Goal: Task Accomplishment & Management: Manage account settings

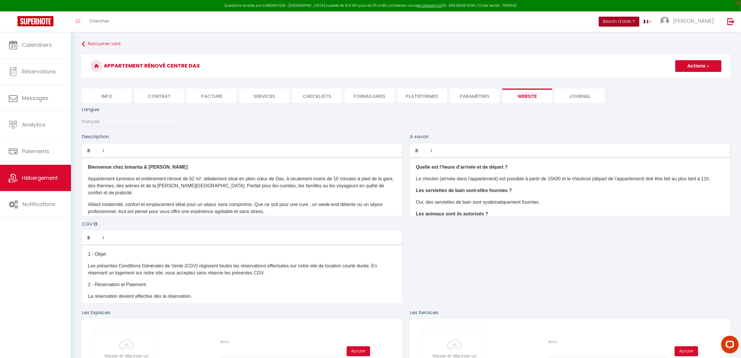
click at [639, 20] on button "Besoin d'aide ?" at bounding box center [618, 22] width 41 height 10
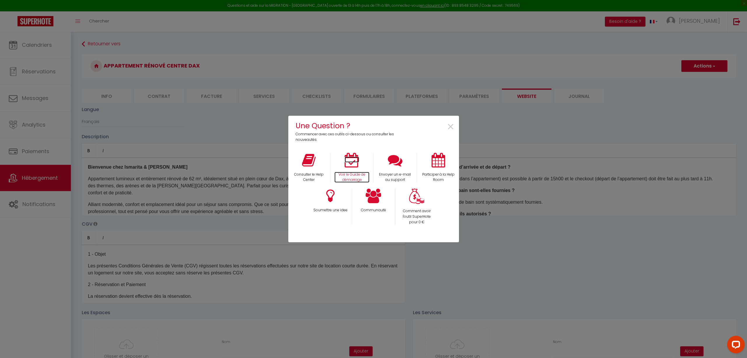
click at [351, 162] on icon at bounding box center [352, 160] width 15 height 15
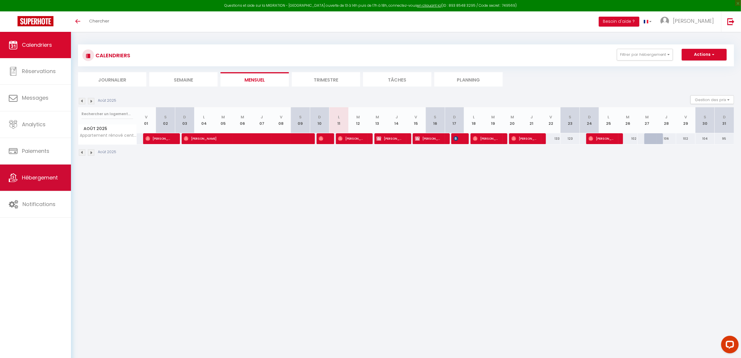
click at [43, 179] on span "Hébergement" at bounding box center [40, 177] width 36 height 7
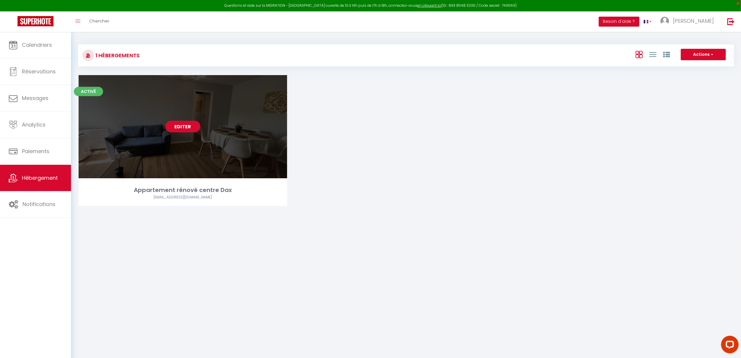
click at [204, 127] on div "Editer" at bounding box center [183, 126] width 208 height 103
select select "3"
select select "2"
select select "1"
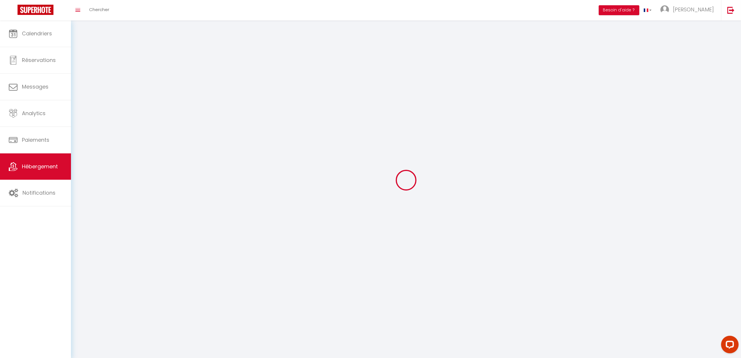
select select
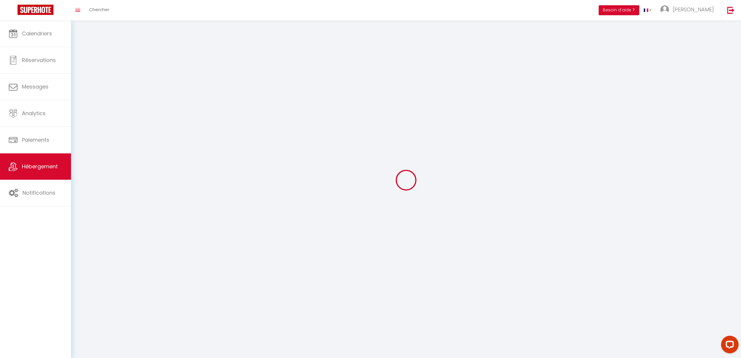
checkbox input "false"
select select
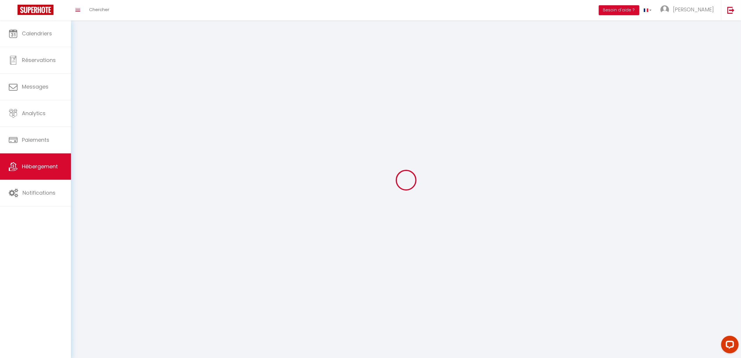
select select
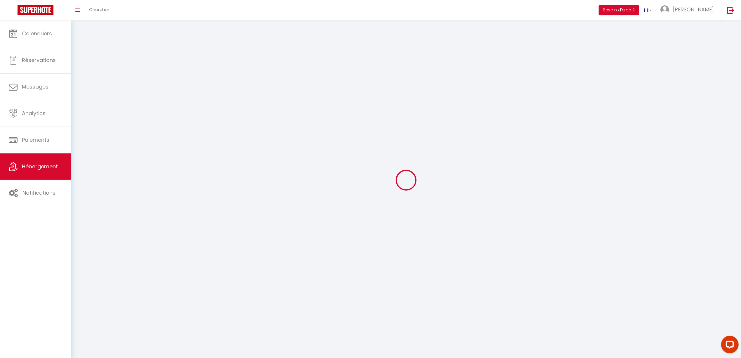
select select
checkbox input "false"
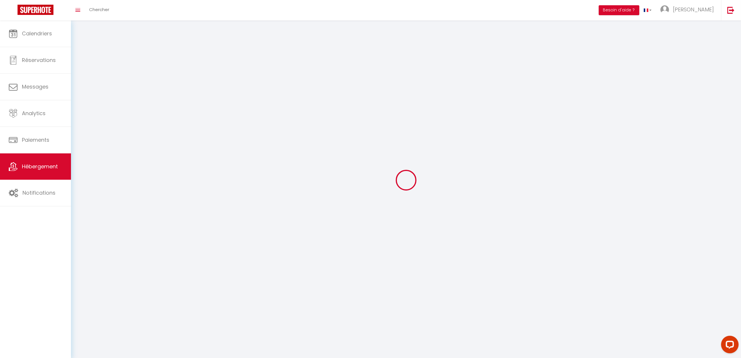
select select
select select "1"
select select
select select "28"
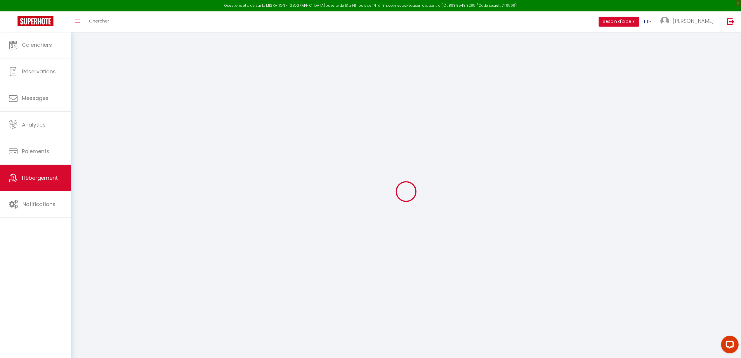
type input "Oups ! Les dates sélectionnées sont indisponibles."
type textarea "Malheureusement les dates sélectionnées sont indisponibles. Nous vous invitons …"
type input "43.7150543"
type input "-1.0562835"
checkbox input "true"
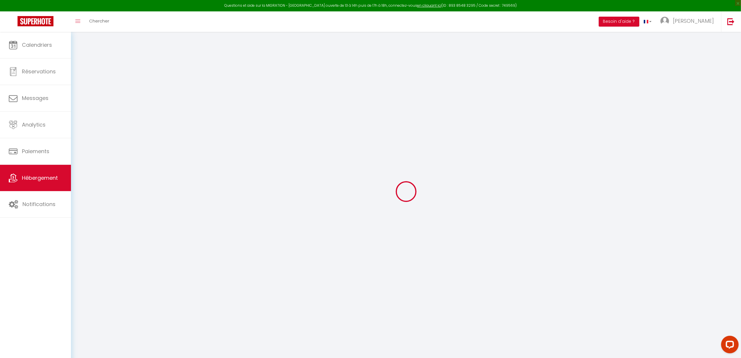
checkbox input "false"
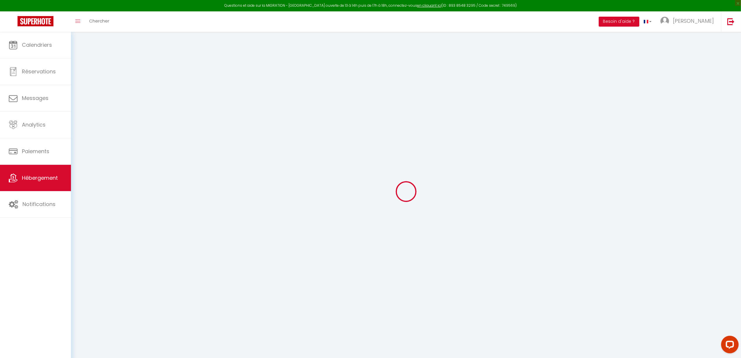
checkbox input "false"
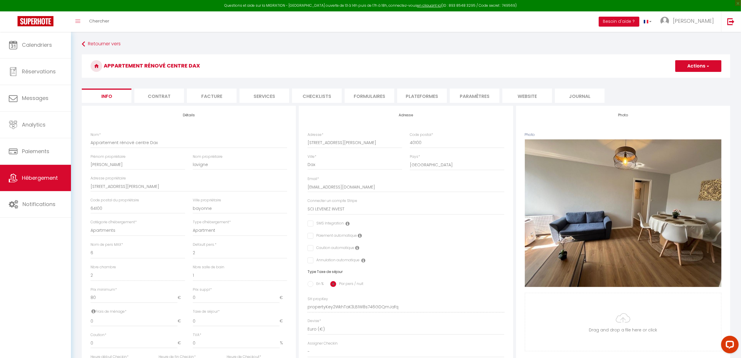
click at [523, 98] on li "website" at bounding box center [527, 95] width 50 height 14
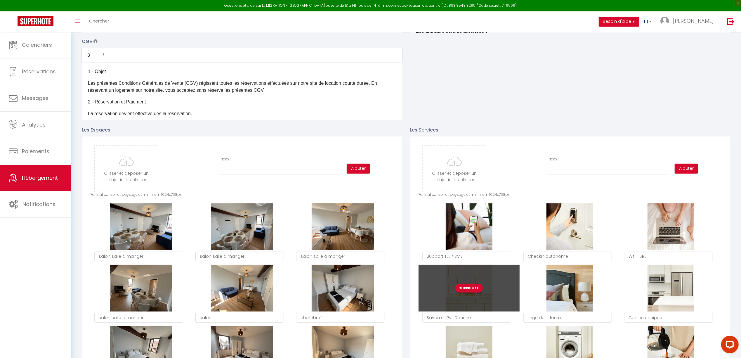
scroll to position [234, 0]
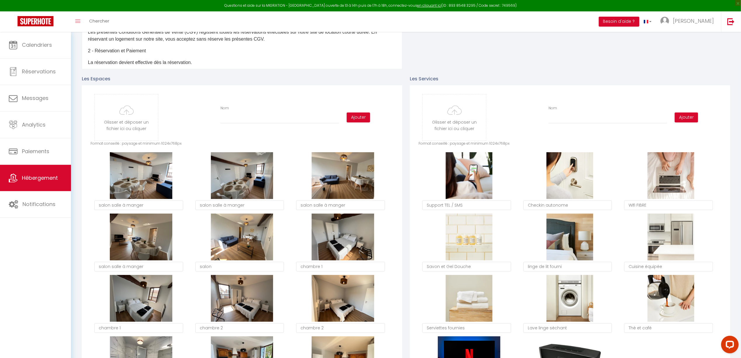
type input "C:\fakepath\0040.jpg"
checkbox input "true"
checkbox input "false"
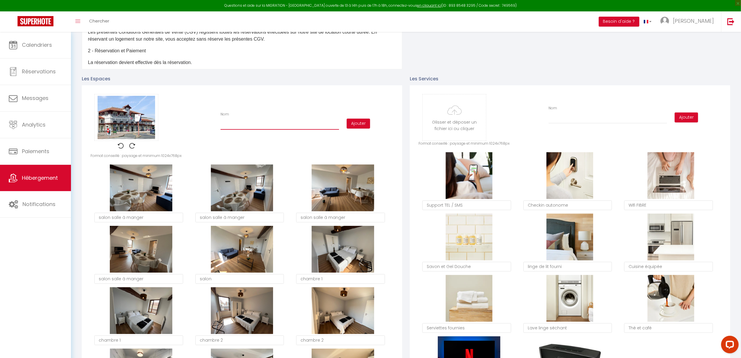
click at [295, 123] on input "Nom" at bounding box center [279, 124] width 119 height 11
type input "à"
checkbox input "true"
checkbox input "false"
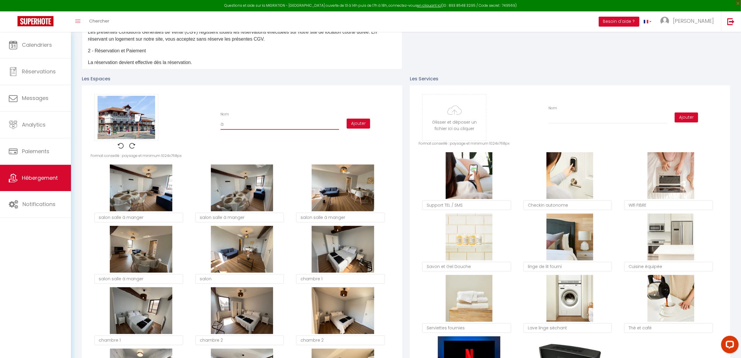
type input "à"
checkbox input "true"
checkbox input "false"
type input "à 5"
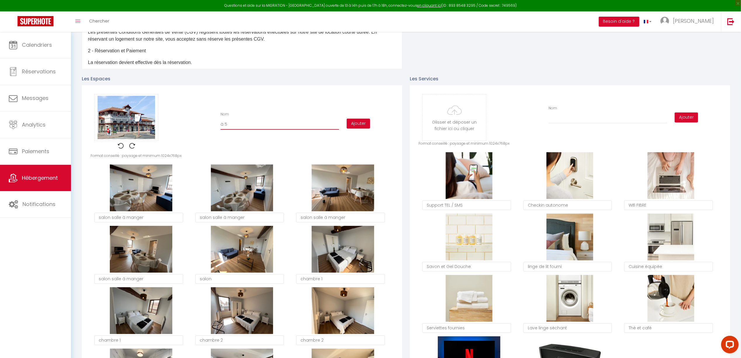
checkbox input "true"
checkbox input "false"
type input "à 5"
checkbox input "true"
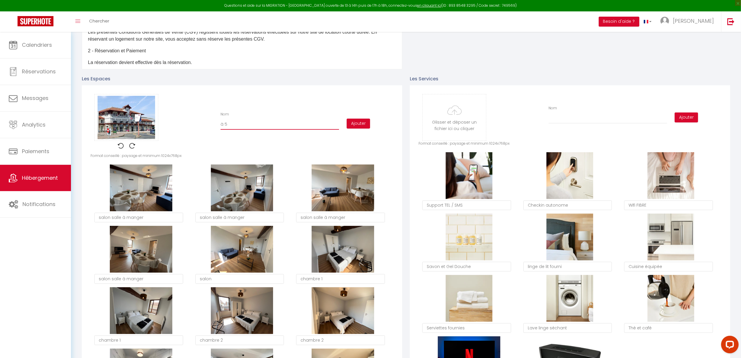
checkbox input "false"
type input "à 5 m"
checkbox input "true"
checkbox input "false"
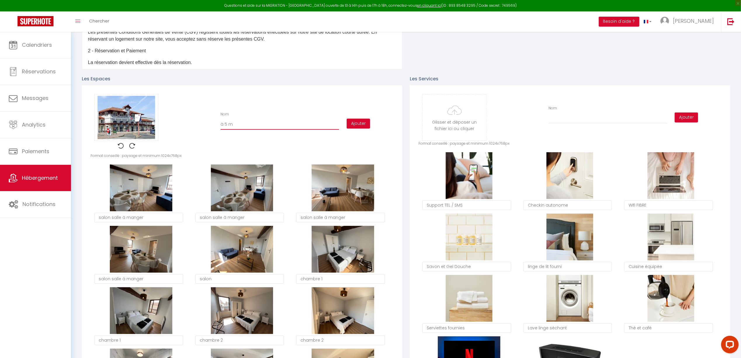
checkbox input "false"
type input "à 5 mi"
checkbox input "true"
checkbox input "false"
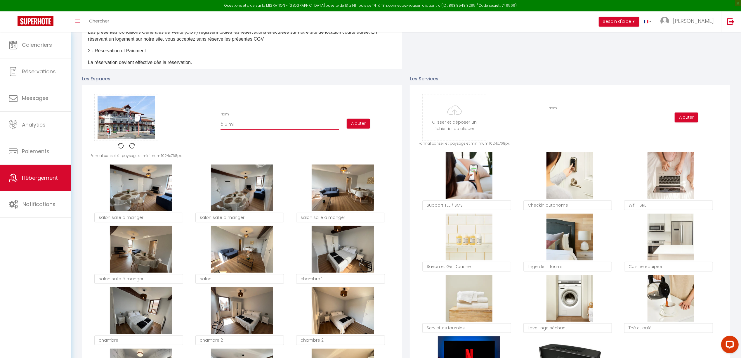
type input "à 5 min"
checkbox input "true"
checkbox input "false"
type input "à 5 minu"
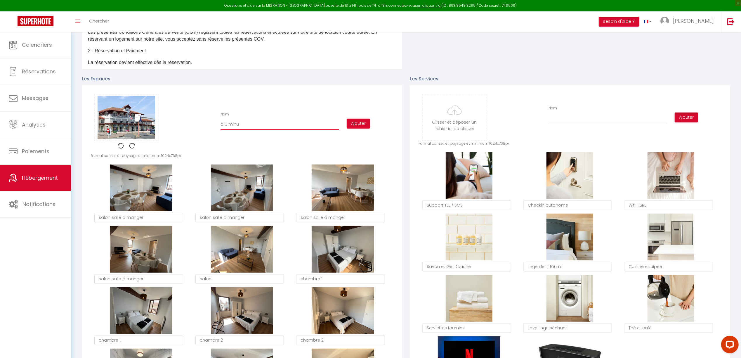
checkbox input "true"
checkbox input "false"
type input "à 5 minut"
checkbox input "true"
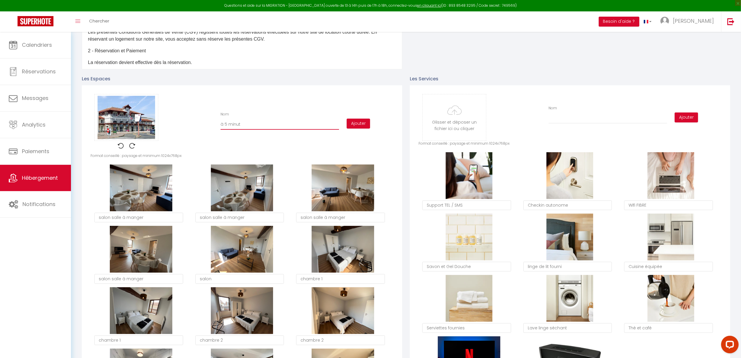
checkbox input "false"
type input "à 5 minute"
checkbox input "true"
checkbox input "false"
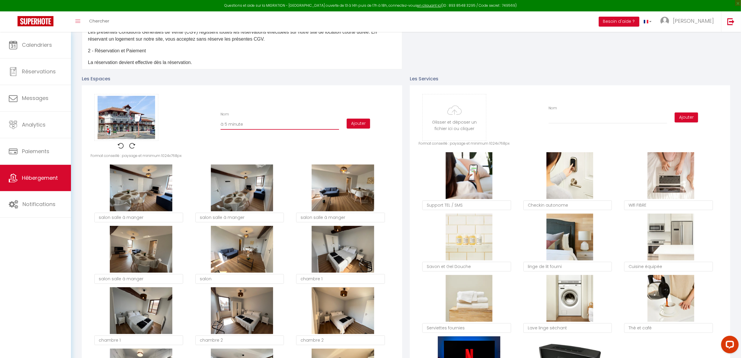
checkbox input "false"
type input "à 5 minutes"
checkbox input "true"
checkbox input "false"
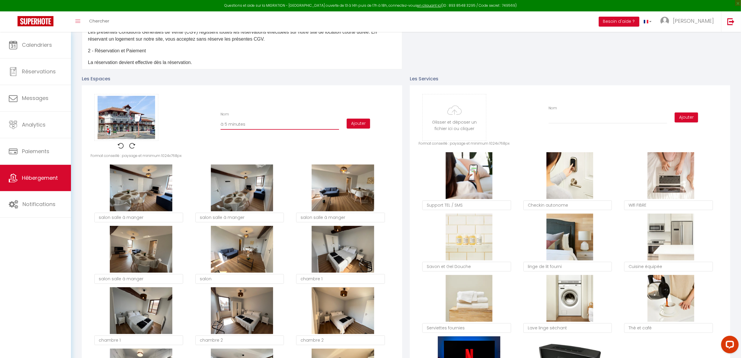
type input "à 5 minutes"
checkbox input "true"
checkbox input "false"
type input "à 5 minutes à"
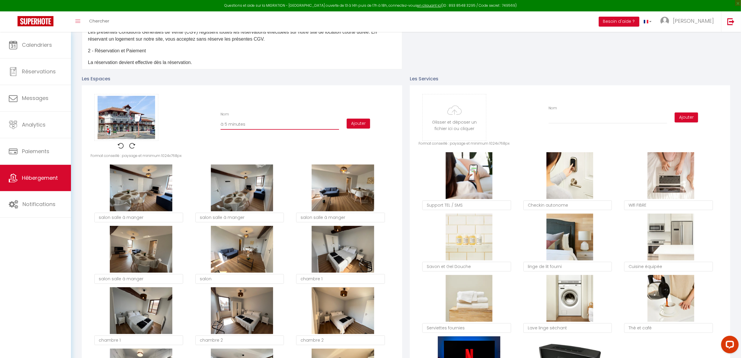
checkbox input "true"
checkbox input "false"
type input "à 5 minutes à"
checkbox input "true"
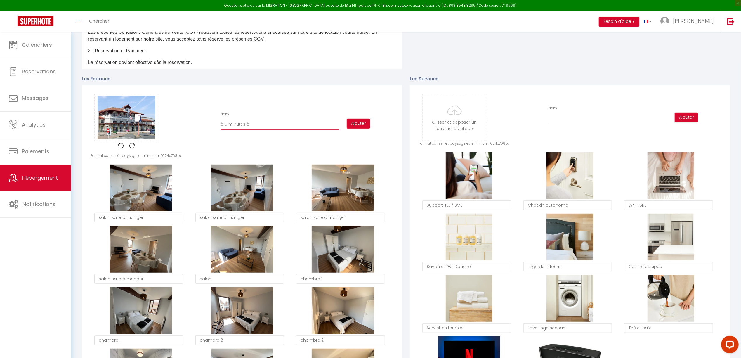
checkbox input "false"
type input "à 5 minutes à p"
checkbox input "true"
checkbox input "false"
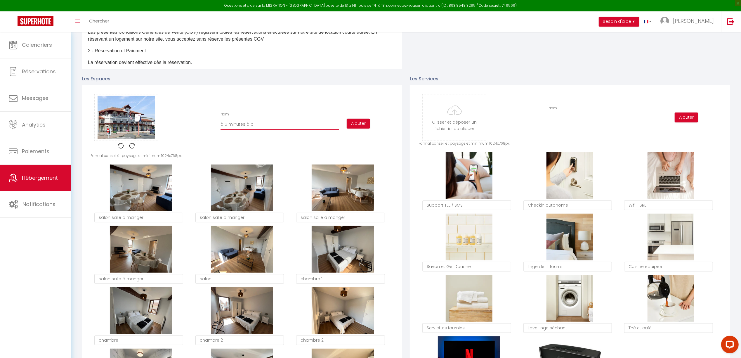
checkbox input "false"
type input "à 5 minutes à pi"
checkbox input "true"
checkbox input "false"
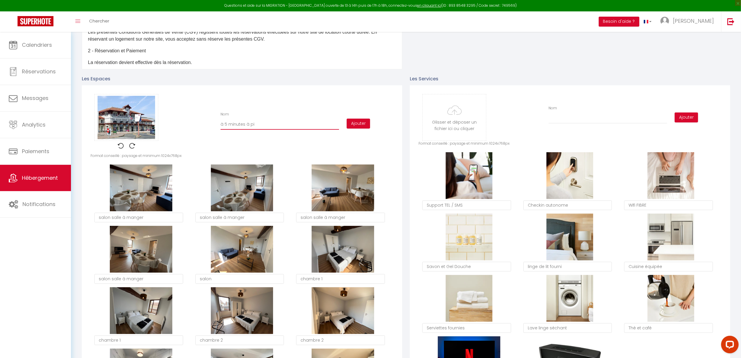
type input "à 5 minutes à pie"
checkbox input "true"
checkbox input "false"
type input "à 5 minutes à pie"
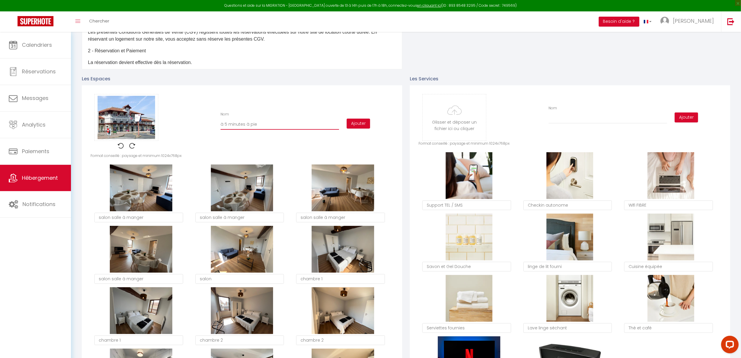
checkbox input "true"
checkbox input "false"
type input "à 5 minutes à pie"
checkbox input "true"
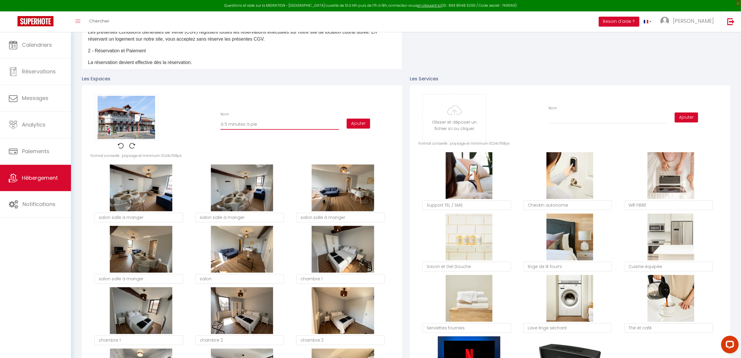
checkbox input "false"
type input "à 5 minutes à pied"
checkbox input "true"
checkbox input "false"
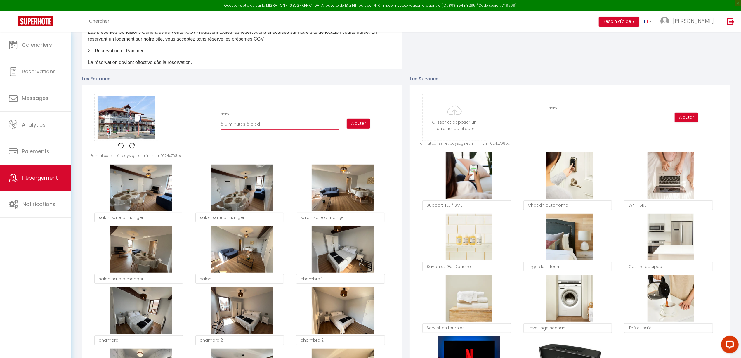
checkbox input "false"
type input "à 5 minutes à pied"
checkbox input "true"
checkbox input "false"
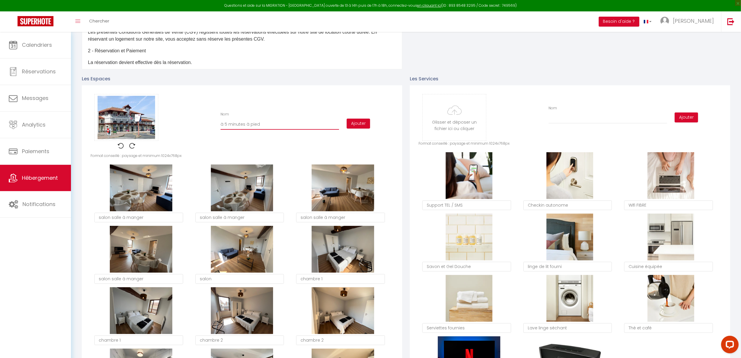
type input "à 5 minutes à pied d"
checkbox input "true"
checkbox input "false"
type input "à 5 minutes à pied de"
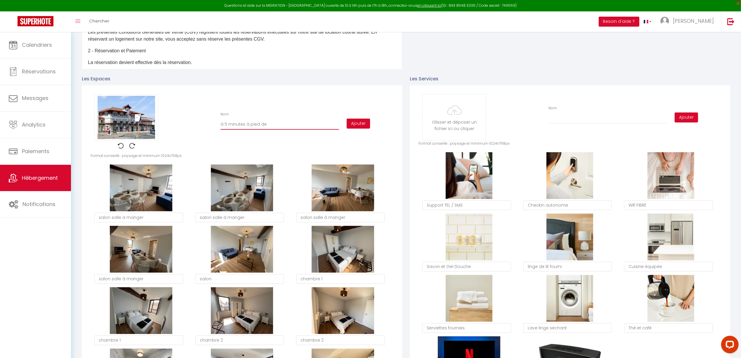
checkbox input "true"
checkbox input "false"
type input "à 5 minutes à pied de"
checkbox input "true"
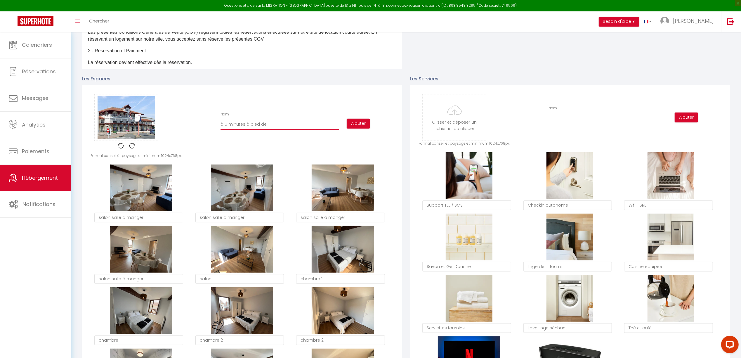
checkbox input "false"
type input "à 5 minutes à pied de l"
checkbox input "true"
checkbox input "false"
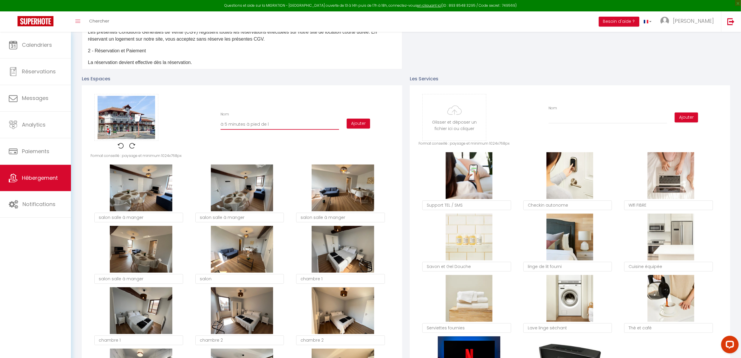
checkbox input "false"
type input "à 5 minutes à pied de l a"
checkbox input "true"
checkbox input "false"
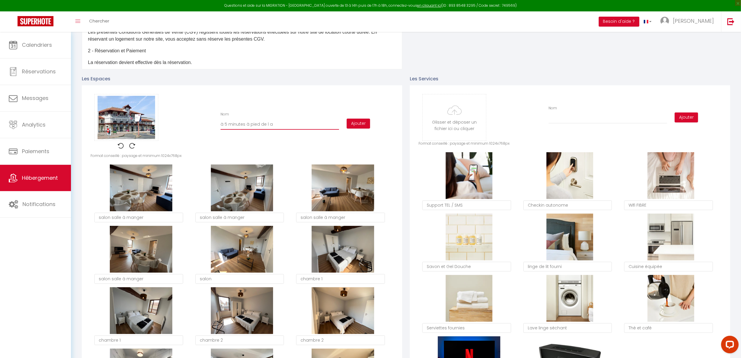
type input "à 5 minutes à pied de l ag"
checkbox input "true"
checkbox input "false"
type input "à 5 minutes à pied de l aga"
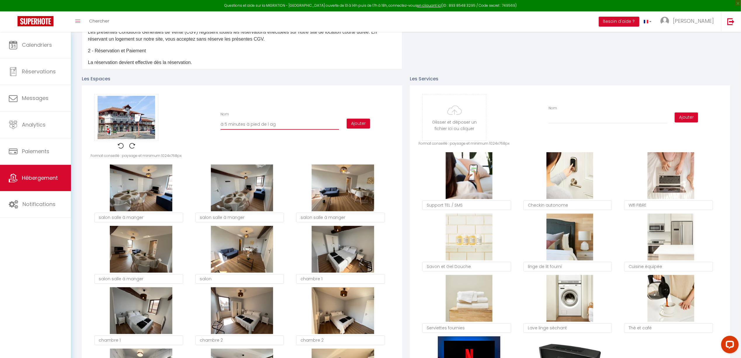
checkbox input "true"
checkbox input "false"
type input "à 5 minutes à pied de l agar"
checkbox input "true"
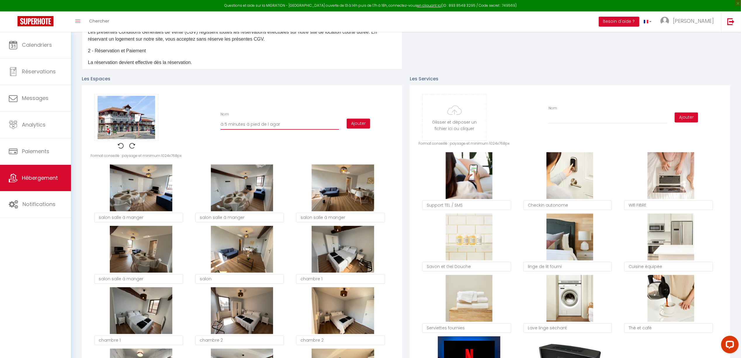
checkbox input "false"
type input "à 5 minutes à pied de l agare"
checkbox input "true"
checkbox input "false"
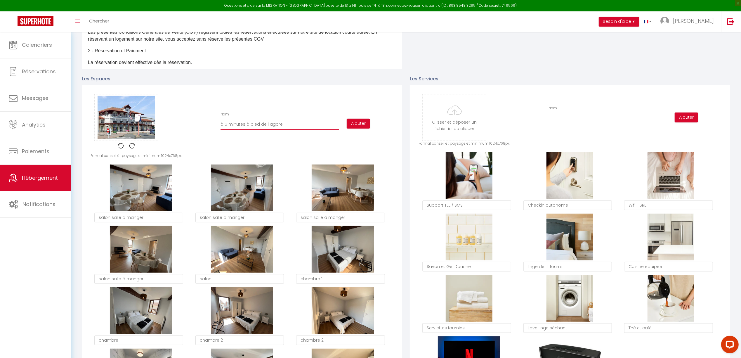
checkbox input "false"
click at [227, 123] on input "à 5 minutes à pied de l agare" at bounding box center [279, 124] width 119 height 11
type input "à minutes à pied de l agare"
checkbox input "true"
checkbox input "false"
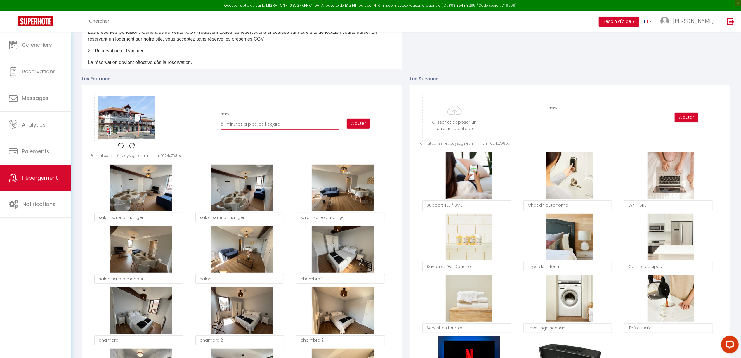
checkbox input "false"
type input "à m minutes à pied de l agare"
checkbox input "true"
checkbox input "false"
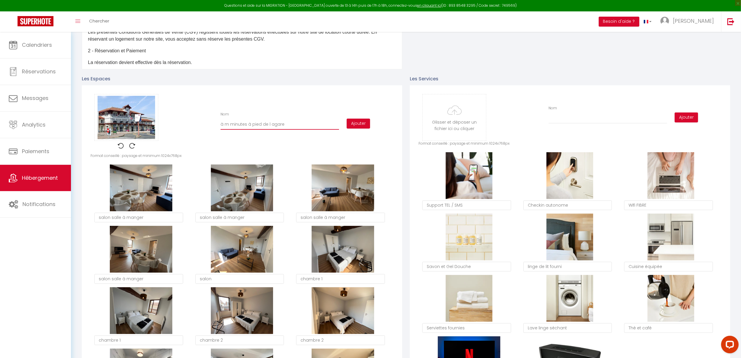
type input "à mo minutes à pied de l agare"
checkbox input "true"
checkbox input "false"
type input "à moi minutes à pied de l agare"
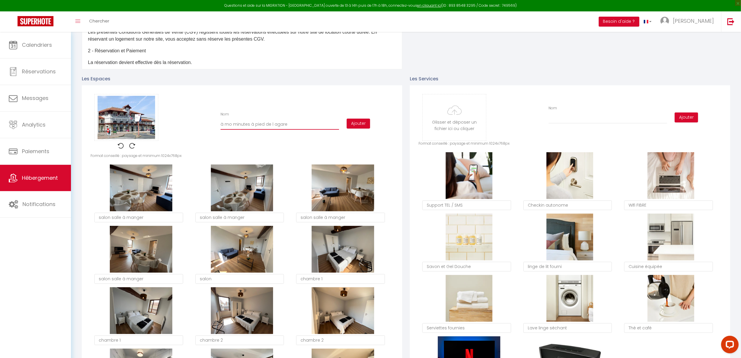
checkbox input "true"
checkbox input "false"
type input "à moin minutes à pied de l agare"
checkbox input "true"
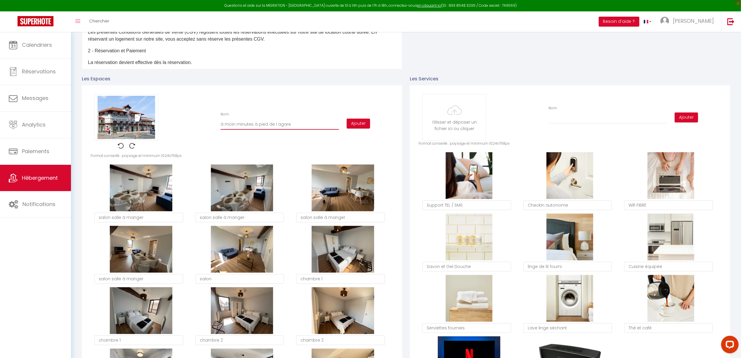
checkbox input "false"
type input "à moins minutes à pied de l agare"
checkbox input "true"
checkbox input "false"
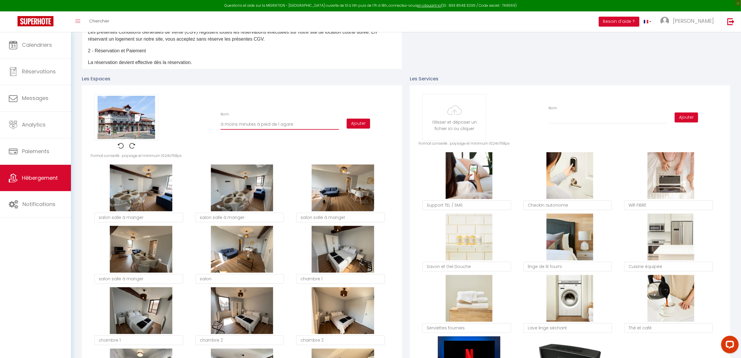
checkbox input "false"
type input "à moins minutes à pied de l agare"
checkbox input "true"
checkbox input "false"
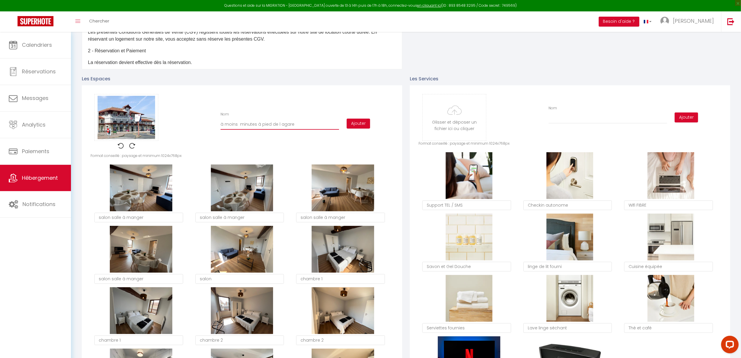
type input "à moins d minutes à pied de l agare"
checkbox input "true"
checkbox input "false"
type input "à moins de minutes à pied de l agare"
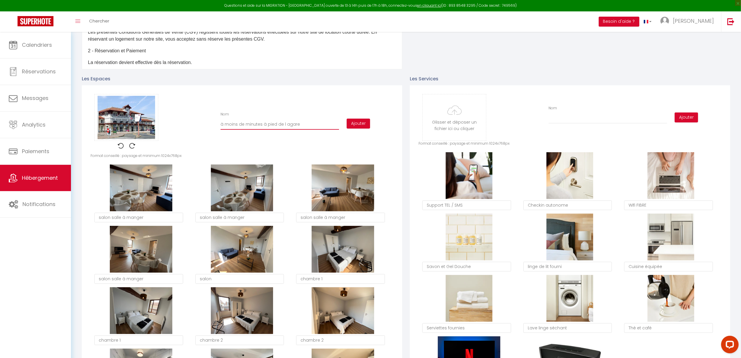
checkbox input "true"
checkbox input "false"
click at [291, 122] on input "à moins de 10 minutes à pied de l agare" at bounding box center [279, 124] width 119 height 11
click at [365, 124] on button "Ajouter" at bounding box center [357, 124] width 23 height 10
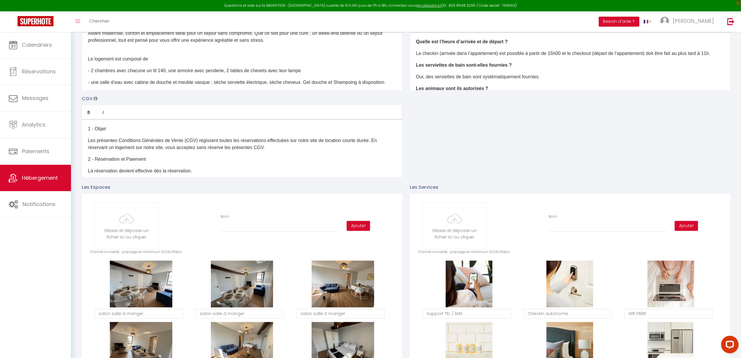
scroll to position [123, 0]
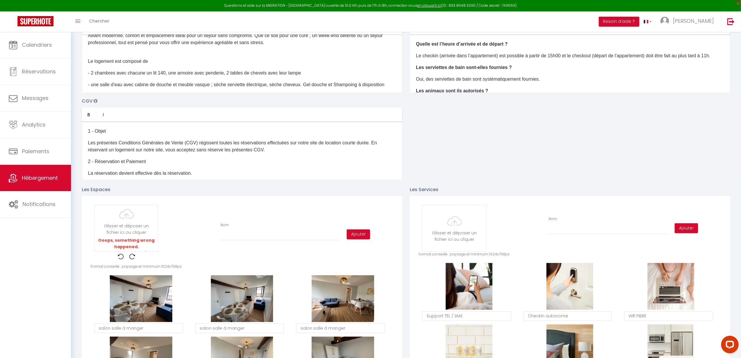
click at [133, 256] on img at bounding box center [132, 256] width 6 height 6
click at [131, 256] on img at bounding box center [132, 256] width 6 height 6
click at [120, 256] on img at bounding box center [121, 256] width 6 height 6
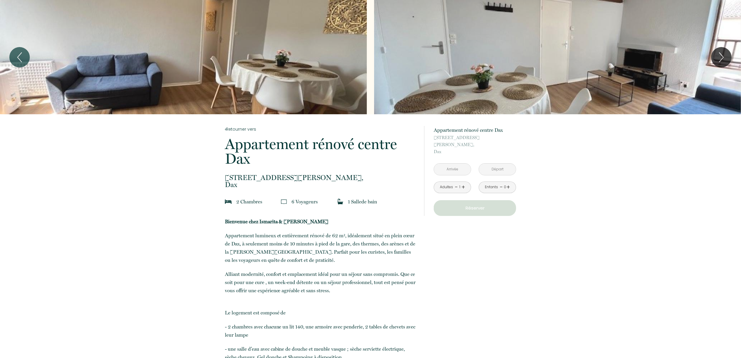
click at [459, 163] on input "text" at bounding box center [452, 168] width 37 height 11
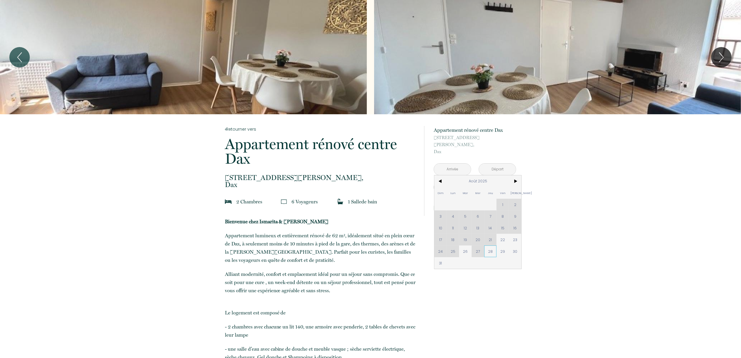
click at [494, 246] on span "28" at bounding box center [490, 251] width 13 height 12
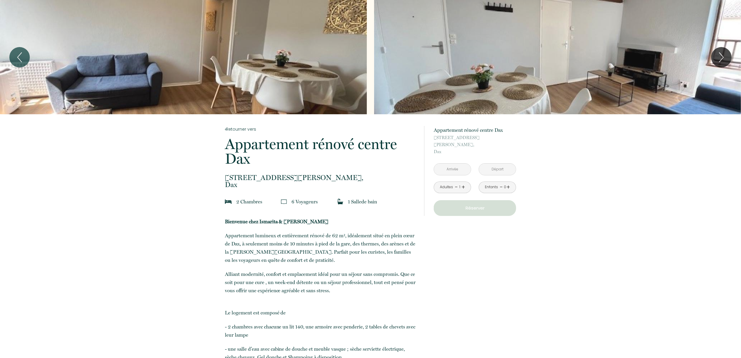
type input "Jeu 28 Août 2025"
type input "Ven 29 Août 2025"
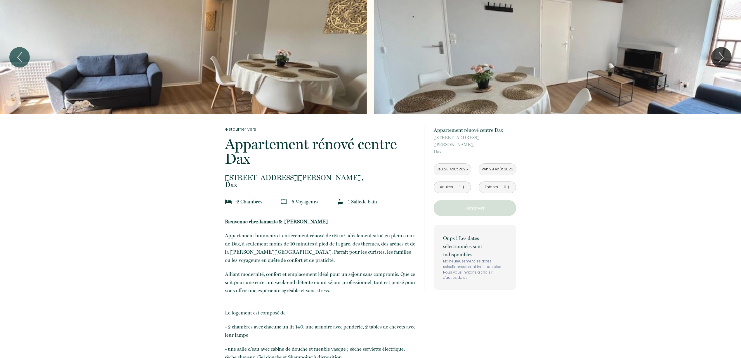
click at [490, 245] on p "Oups ! Les dates sélectionnées sont indisponibles." at bounding box center [475, 246] width 64 height 25
click at [501, 163] on input "Ven 29 Août 2025" at bounding box center [497, 168] width 37 height 11
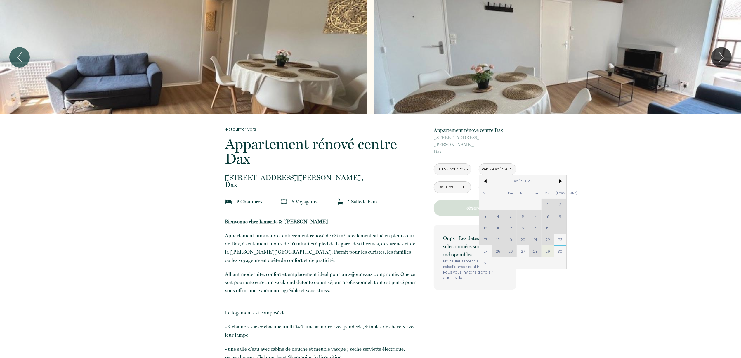
click at [563, 245] on span "30" at bounding box center [560, 251] width 13 height 12
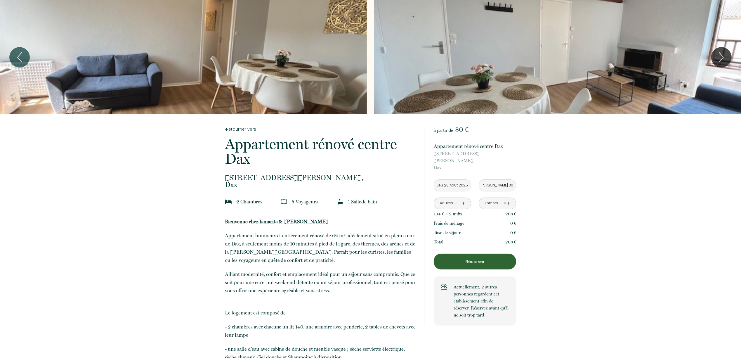
click at [473, 258] on p "Réserver" at bounding box center [475, 261] width 78 height 7
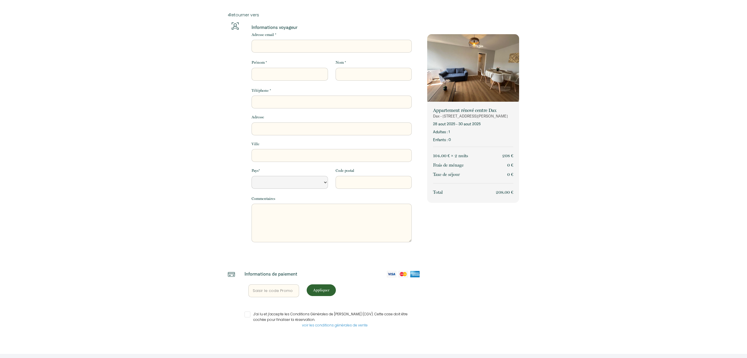
select select "Default select example"
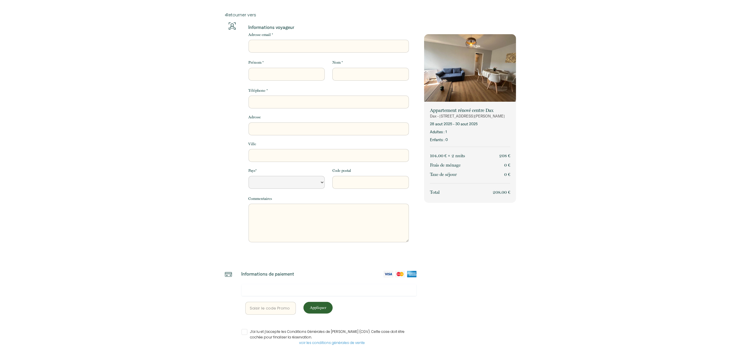
click at [290, 45] on input "Adresse email *" at bounding box center [328, 46] width 160 height 13
type input "[EMAIL_ADDRESS][DOMAIN_NAME]"
type input "JEROME"
type input "LAVIGNE"
type input "0608917561"
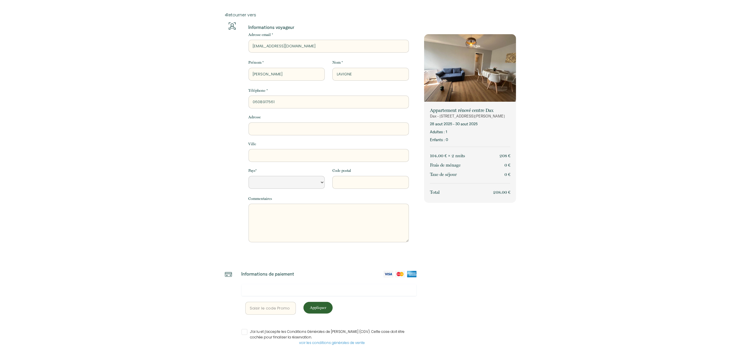
type input "12 Rue de Léger"
type input "Saint-Pierre-d'Irube"
select select "FR"
type input "64990"
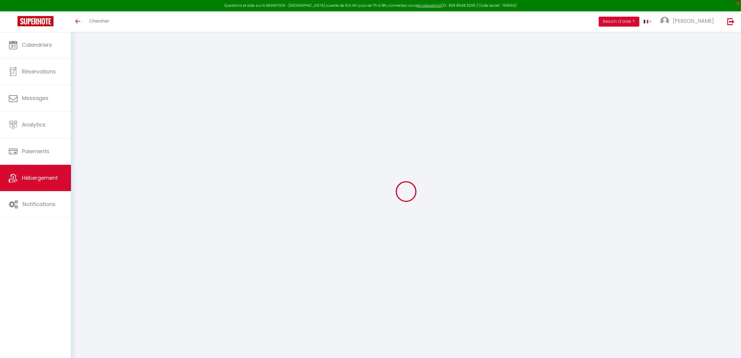
scroll to position [32, 0]
type input "Oups ! Les dates sélectionnées sont indisponibles."
type textarea "Malheureusement les dates sélectionnées sont indisponibles. Nous vous invitons …"
type input "43.7150543"
type input "-1.0562835"
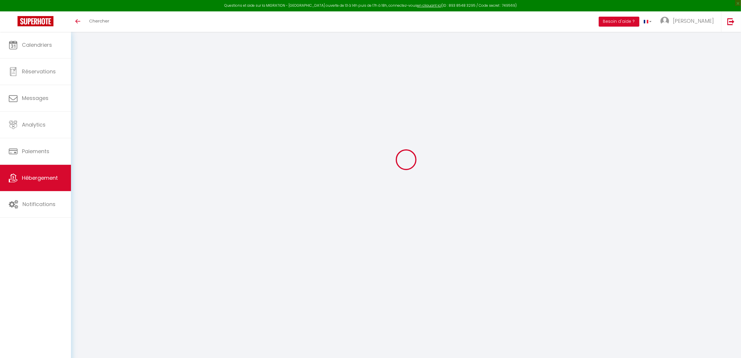
checkbox input "true"
checkbox input "false"
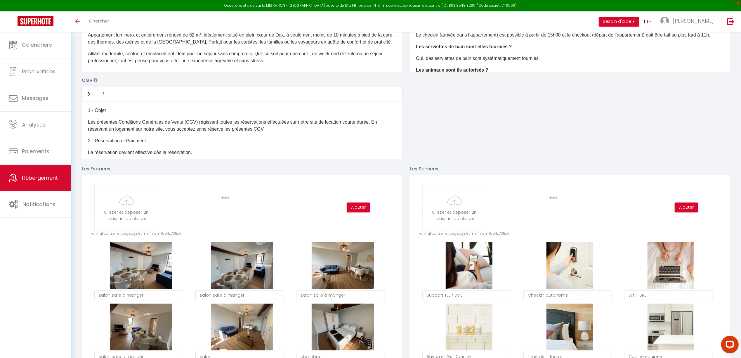
scroll to position [110, 0]
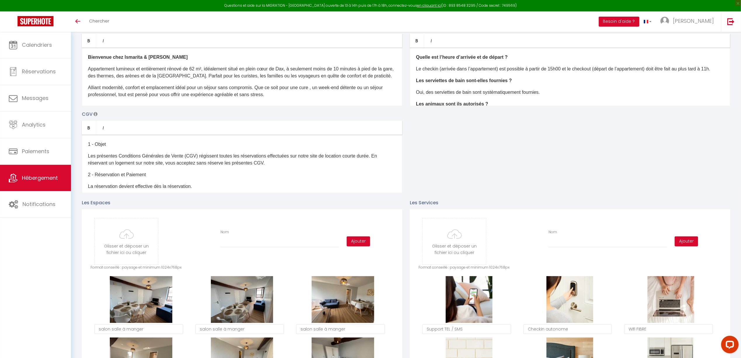
type input "C:\fakepath\0040.jpg"
checkbox input "true"
checkbox input "false"
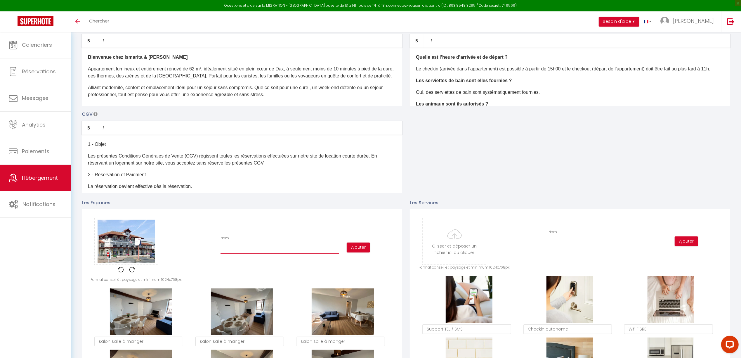
click at [263, 250] on input "Nom" at bounding box center [279, 248] width 119 height 11
type input "A"
checkbox input "true"
checkbox input "false"
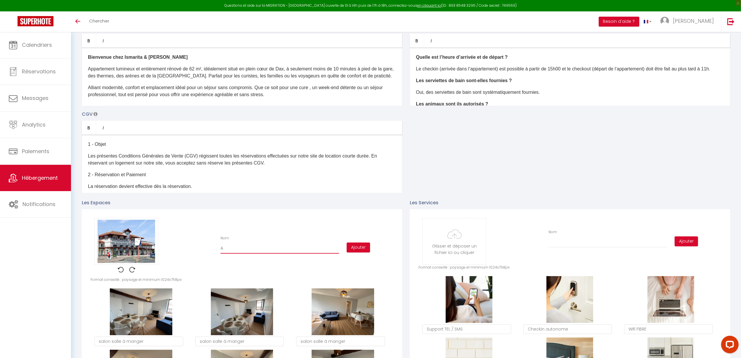
type input "A"
checkbox input "true"
checkbox input "false"
type input "A m"
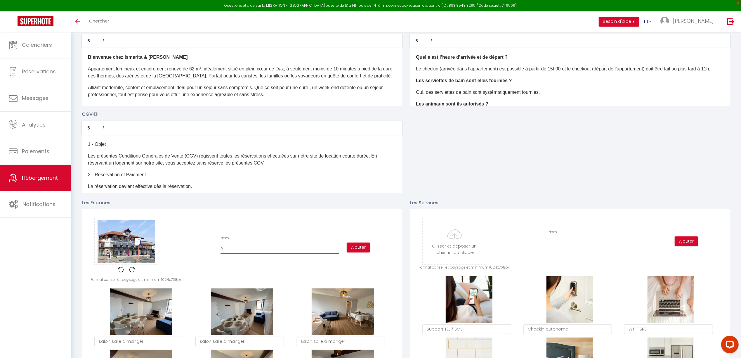
checkbox input "true"
checkbox input "false"
type input "A mo"
checkbox input "true"
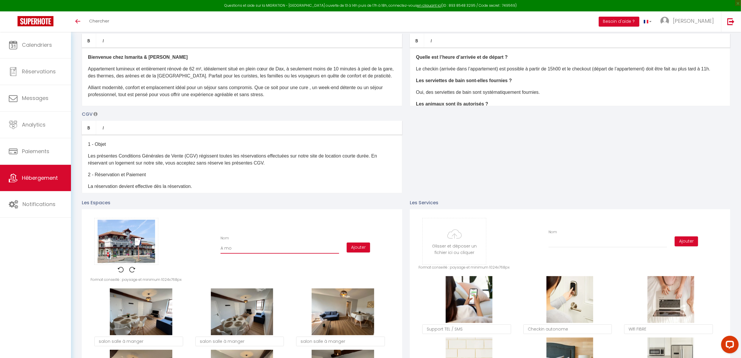
checkbox input "false"
type input "A moi"
checkbox input "true"
checkbox input "false"
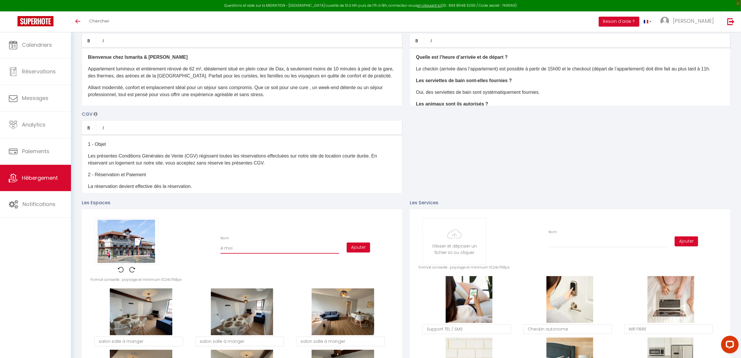
checkbox input "false"
type input "A moin"
checkbox input "true"
checkbox input "false"
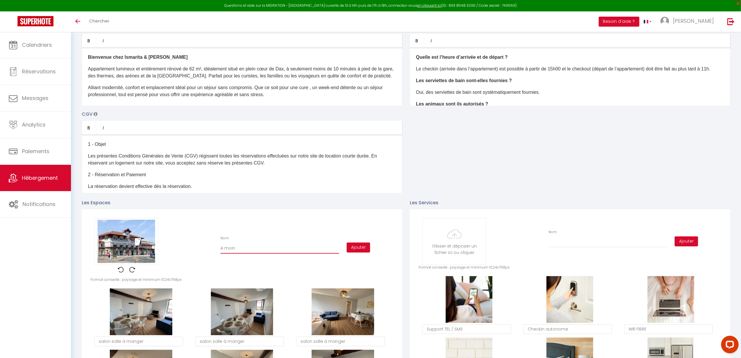
type input "A moins"
checkbox input "true"
checkbox input "false"
type input "A moins"
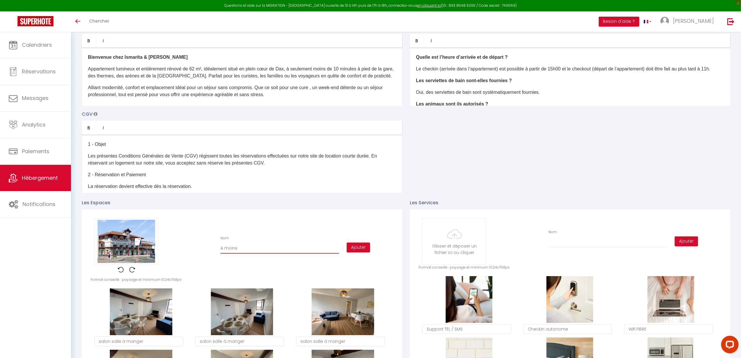
checkbox input "true"
checkbox input "false"
type input "A moins d"
checkbox input "true"
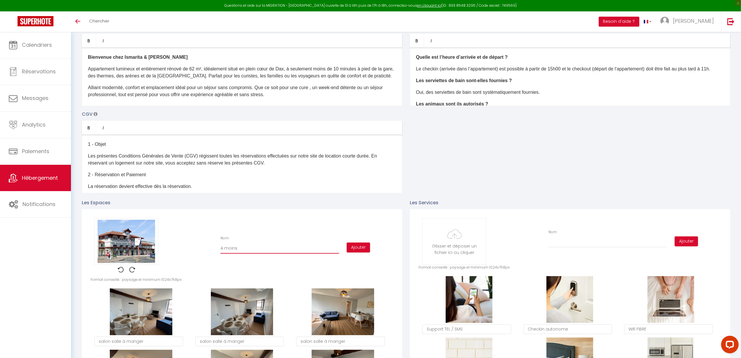
checkbox input "false"
type input "A moins de"
checkbox input "true"
checkbox input "false"
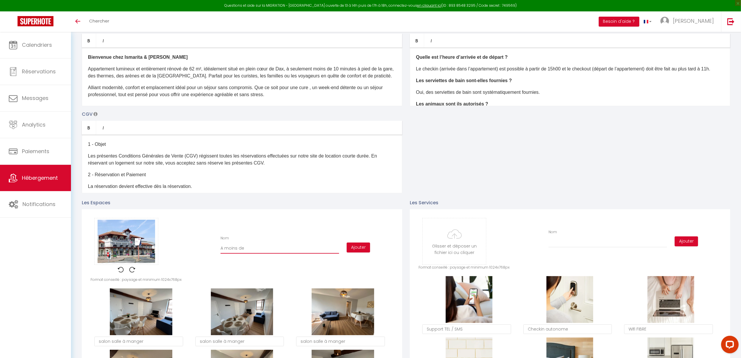
checkbox input "false"
type input "A moins de"
checkbox input "true"
checkbox input "false"
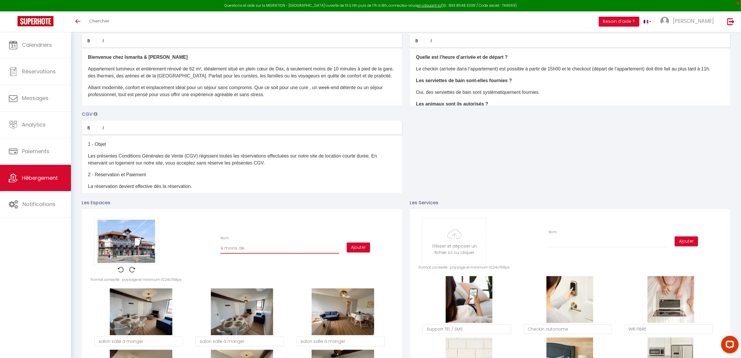
type input "A moins de 1"
checkbox input "true"
checkbox input "false"
type input "A moins de 10"
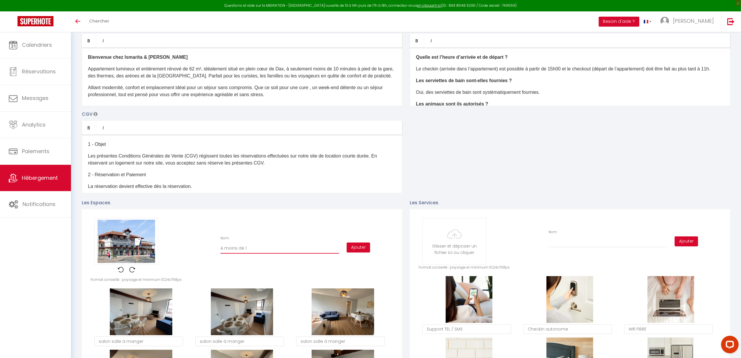
checkbox input "true"
checkbox input "false"
type input "A moins de 10"
checkbox input "true"
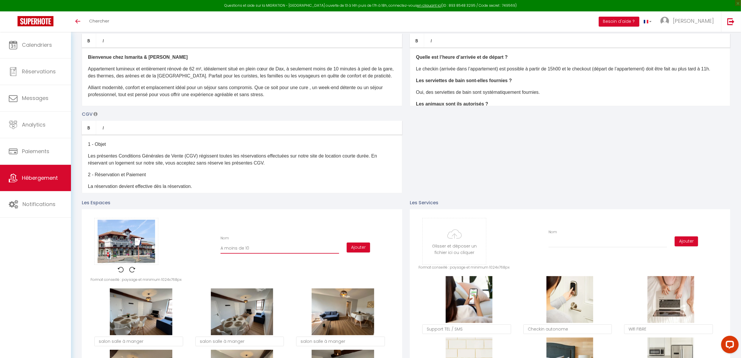
checkbox input "false"
type input "A moins de 10 m"
checkbox input "true"
checkbox input "false"
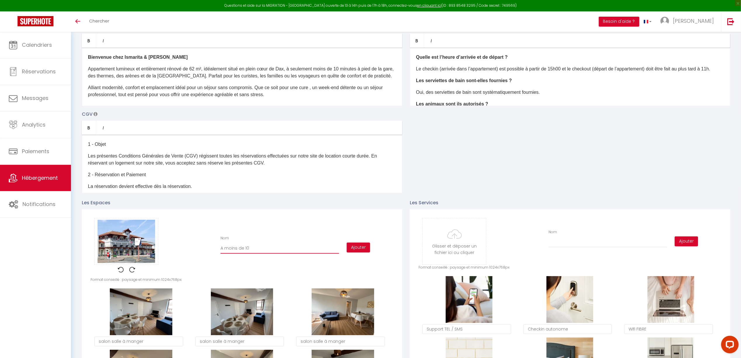
checkbox input "false"
type input "A moins de 10 mi"
checkbox input "true"
checkbox input "false"
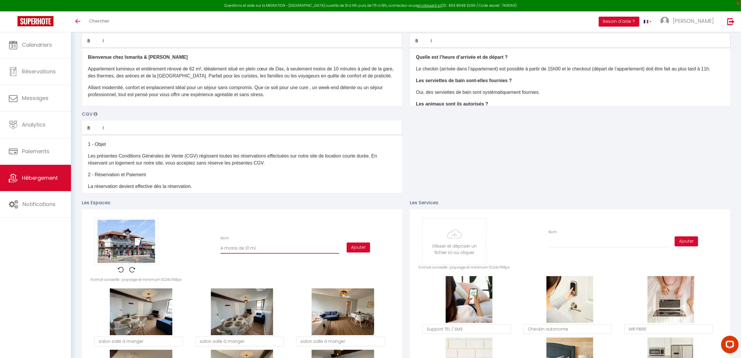
type input "A moins de 10 min"
checkbox input "true"
checkbox input "false"
type input "A moins de 10 minu"
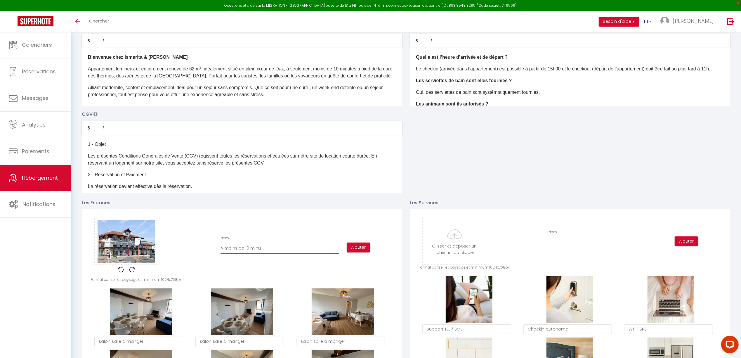
checkbox input "true"
checkbox input "false"
type input "A moins de 10 minut"
checkbox input "true"
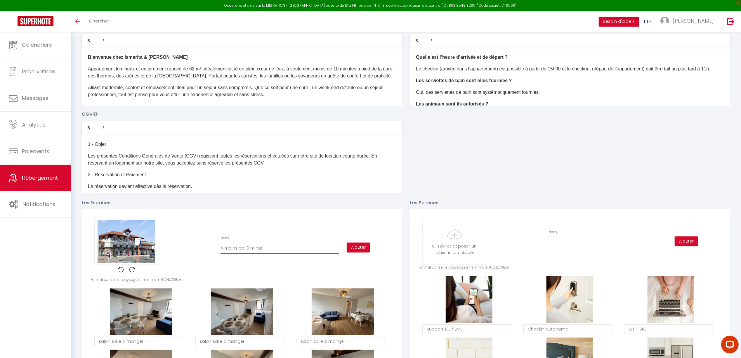
checkbox input "false"
type input "A moins de 10 minute"
checkbox input "true"
checkbox input "false"
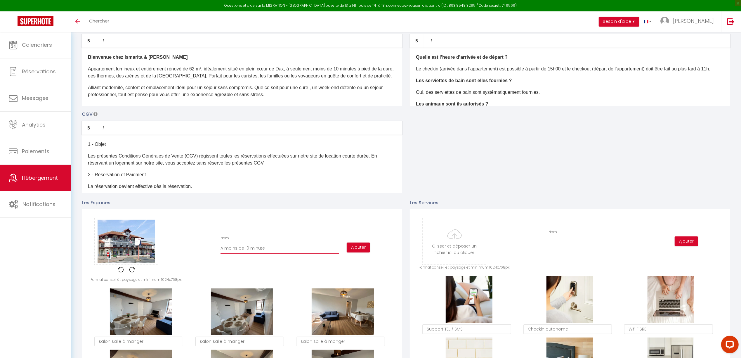
checkbox input "false"
type input "A moins de 10 minutes"
checkbox input "true"
checkbox input "false"
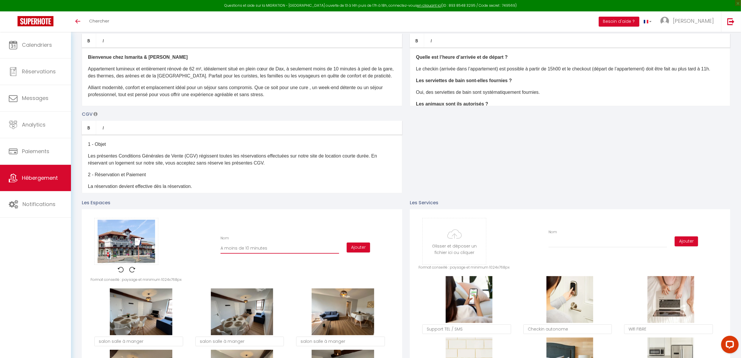
type input "A moins de 10 minutes"
checkbox input "true"
checkbox input "false"
type input "A moins de 10 minutes à"
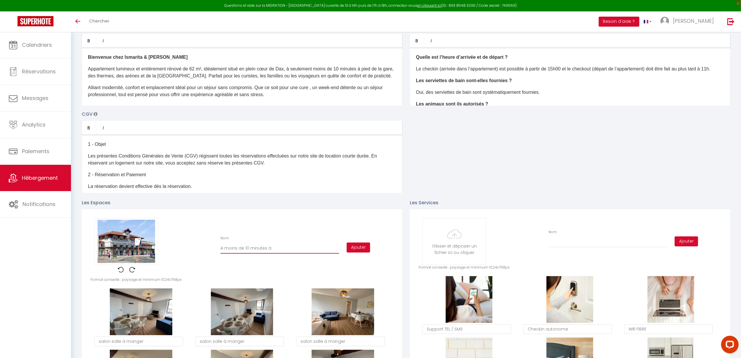
checkbox input "true"
checkbox input "false"
type input "A moins de 10 minutes à"
checkbox input "true"
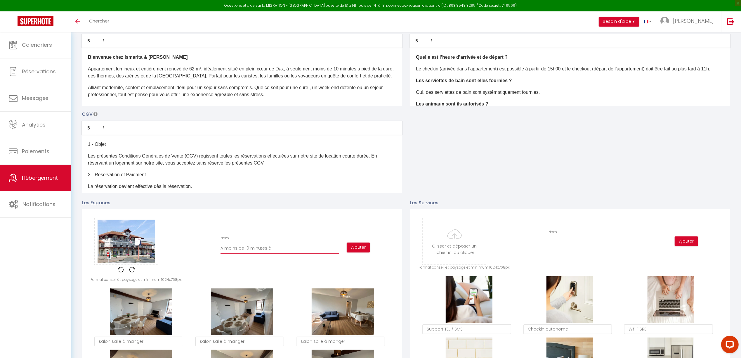
checkbox input "false"
type input "A moins de 10 minutes à p"
checkbox input "true"
checkbox input "false"
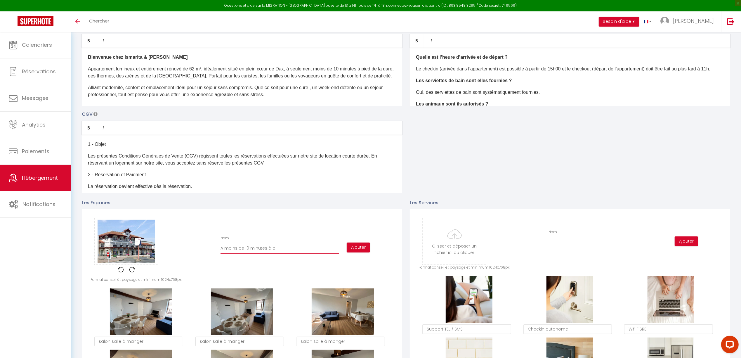
checkbox input "false"
type input "A moins de 10 minutes à pi"
checkbox input "true"
checkbox input "false"
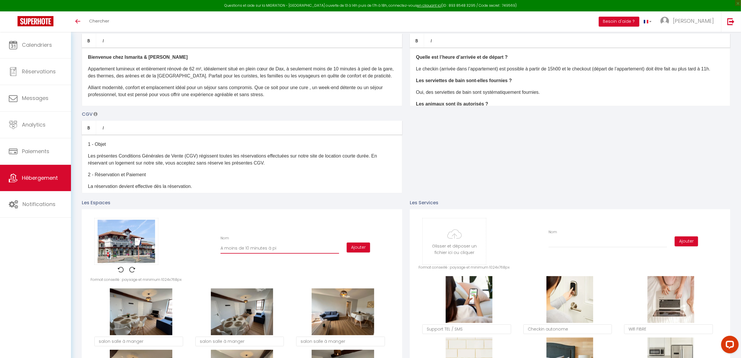
type input "A moins de 10 minutes à pie"
checkbox input "true"
checkbox input "false"
type input "A moins de 10 minutes à pied"
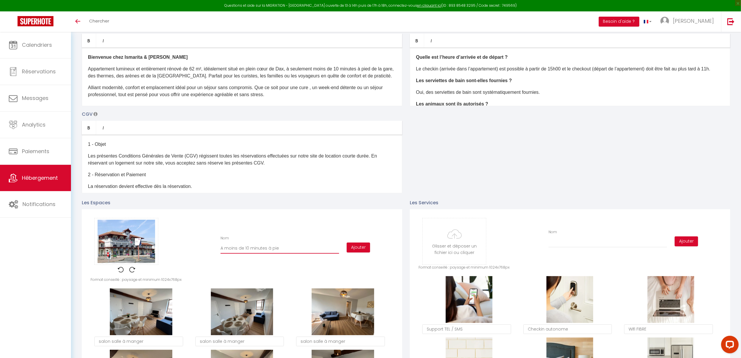
checkbox input "true"
checkbox input "false"
type input "A moins de 10 minutes à pied"
checkbox input "true"
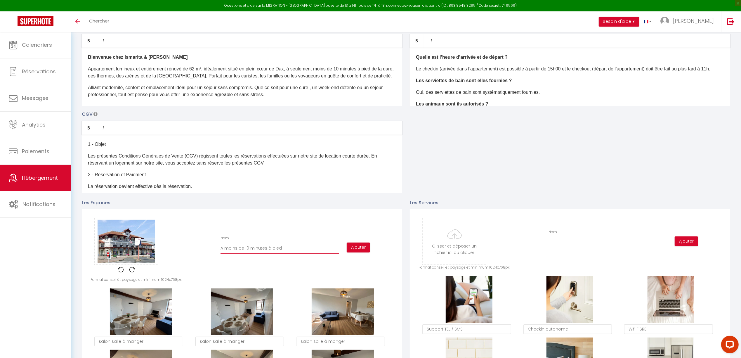
checkbox input "false"
type input "A moins de 10 minutes à pied d"
checkbox input "true"
checkbox input "false"
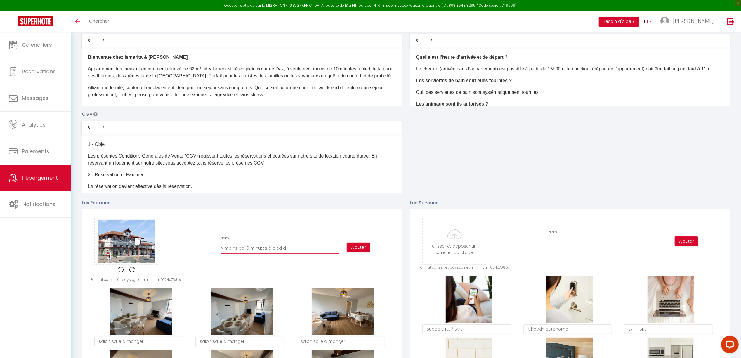
checkbox input "false"
type input "A moins de 10 minutes à pied de"
checkbox input "true"
checkbox input "false"
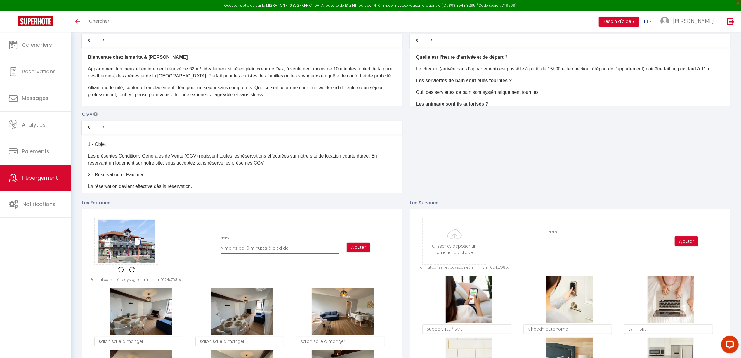
type input "A moins de 10 minutes à pied de"
checkbox input "true"
checkbox input "false"
type input "A moins de 10 minutes à pied de l"
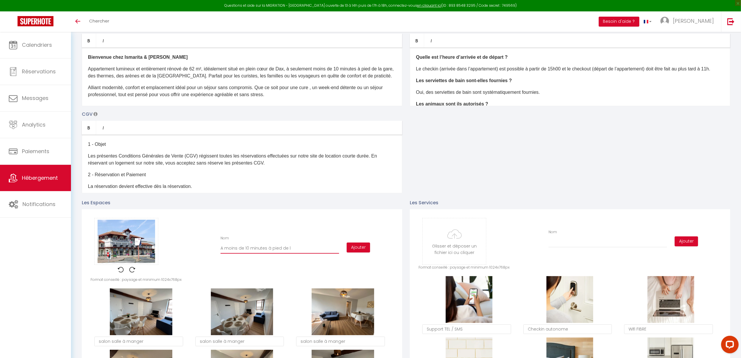
checkbox input "true"
checkbox input "false"
type input "A moins de 10 minutes à pied de la"
checkbox input "true"
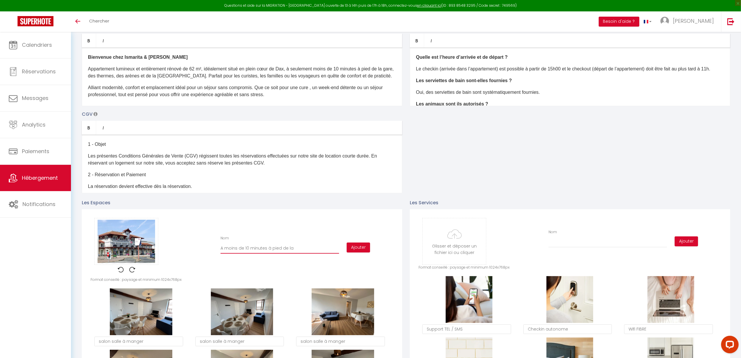
checkbox input "false"
type input "A moins de 10 minutes à pied de la"
checkbox input "true"
checkbox input "false"
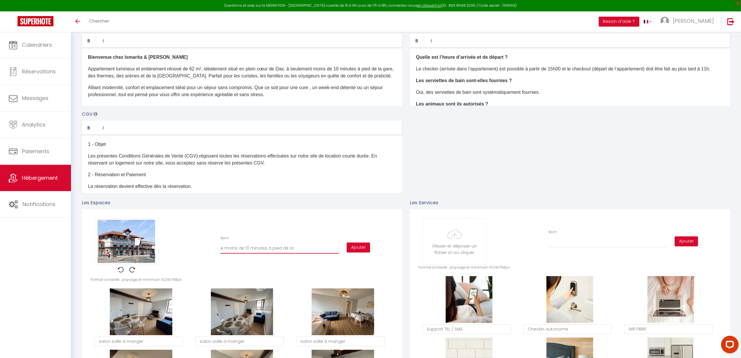
checkbox input "false"
type input "A moins de 10 minutes à pied de la g"
checkbox input "true"
checkbox input "false"
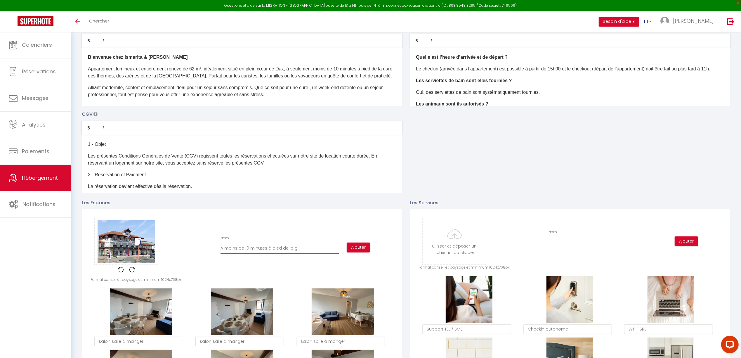
type input "A moins de 10 minutes à pied de la ga"
checkbox input "true"
checkbox input "false"
type input "A moins de 10 minutes à pied de la gar"
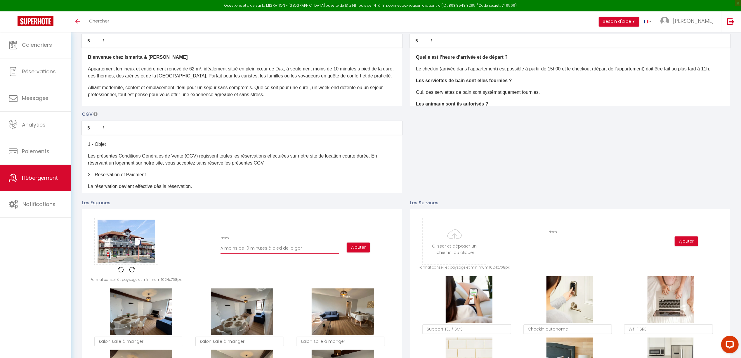
checkbox input "true"
checkbox input "false"
type input "A moins de 10 minutes à pied de la gare"
checkbox input "true"
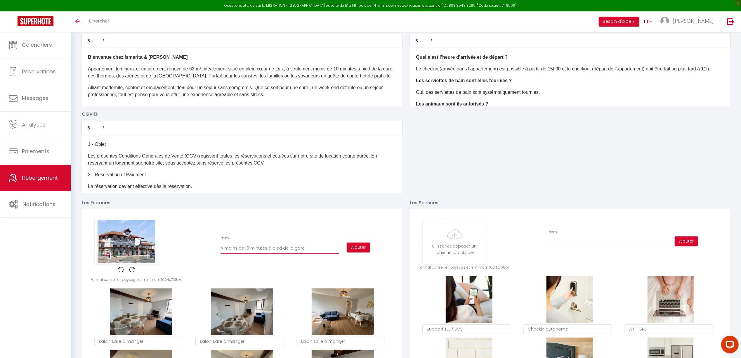
checkbox input "false"
type input "A moins de 10 minutes à pied de la gare"
click at [354, 248] on button "Ajouter" at bounding box center [357, 247] width 23 height 10
checkbox input "true"
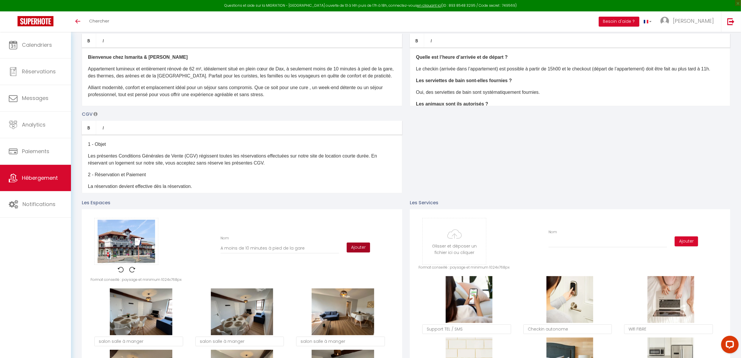
checkbox input "false"
checkbox input "true"
checkbox input "false"
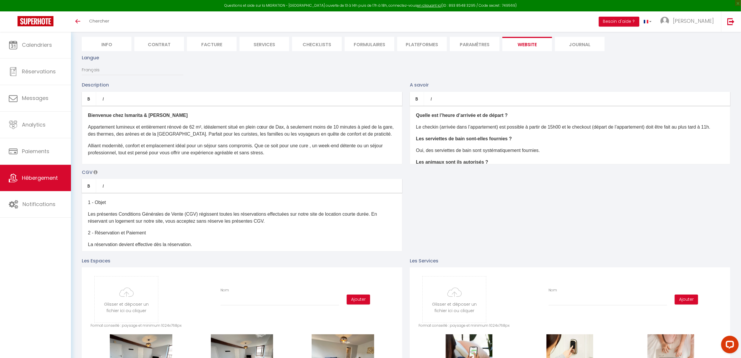
scroll to position [0, 0]
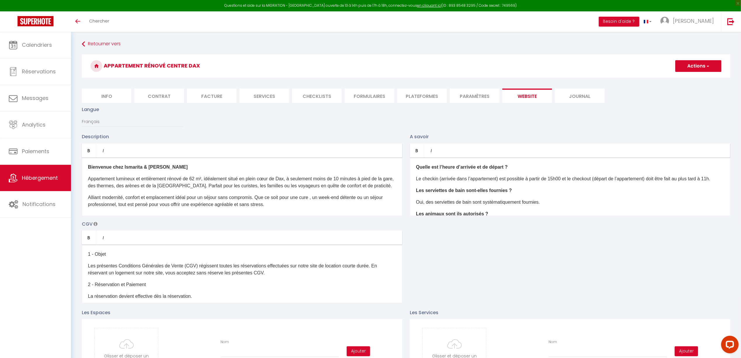
click at [700, 66] on button "Actions" at bounding box center [698, 66] width 46 height 12
click at [701, 78] on input "Enregistrer" at bounding box center [691, 79] width 22 height 6
checkbox input "true"
checkbox input "false"
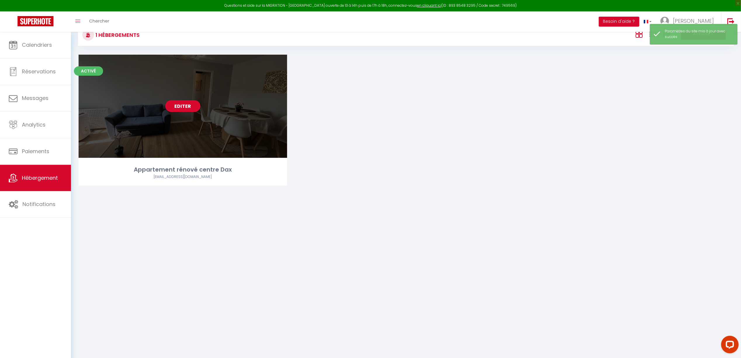
scroll to position [32, 0]
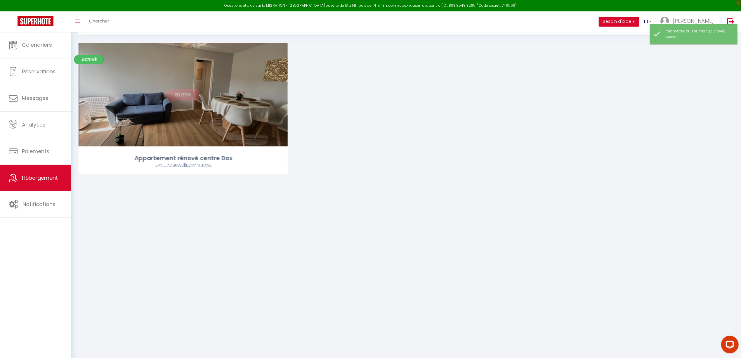
click at [176, 94] on link "Editer" at bounding box center [182, 95] width 35 height 12
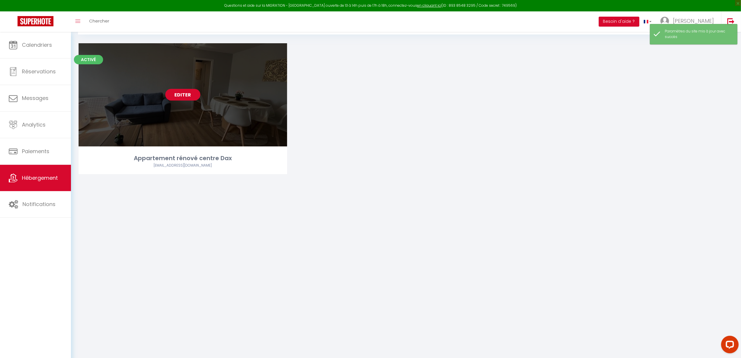
click at [193, 98] on link "Editer" at bounding box center [182, 95] width 35 height 12
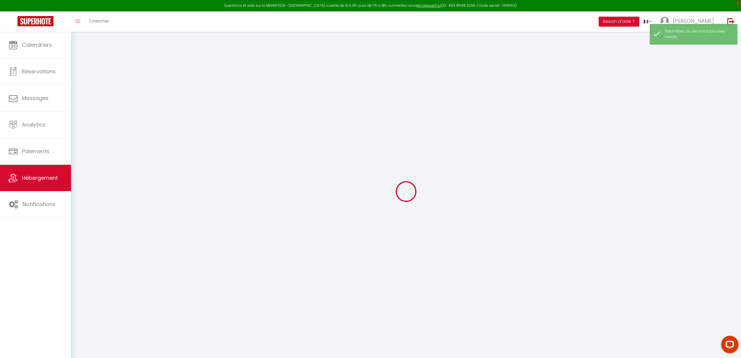
type input "Oups ! Les dates sélectionnées sont indisponibles."
type textarea "Malheureusement les dates sélectionnées sont indisponibles. Nous vous invitons …"
type input "43.7150543"
type input "-1.0562835"
checkbox input "true"
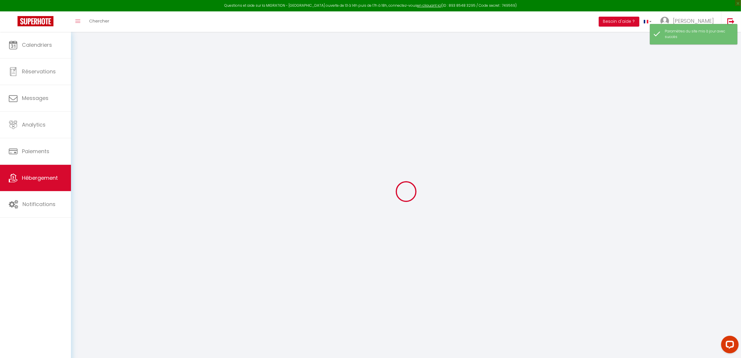
checkbox input "false"
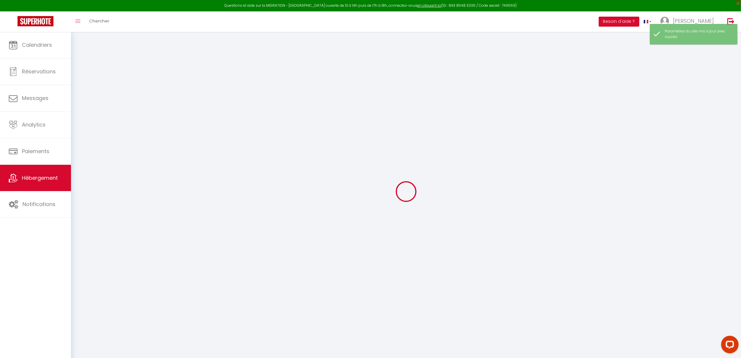
checkbox input "false"
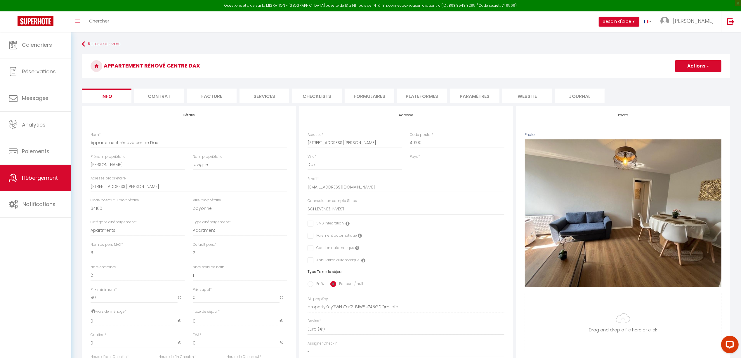
click at [518, 96] on li "website" at bounding box center [527, 95] width 50 height 14
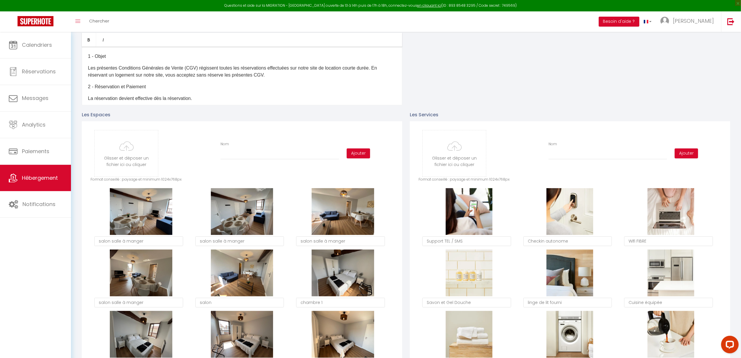
scroll to position [194, 0]
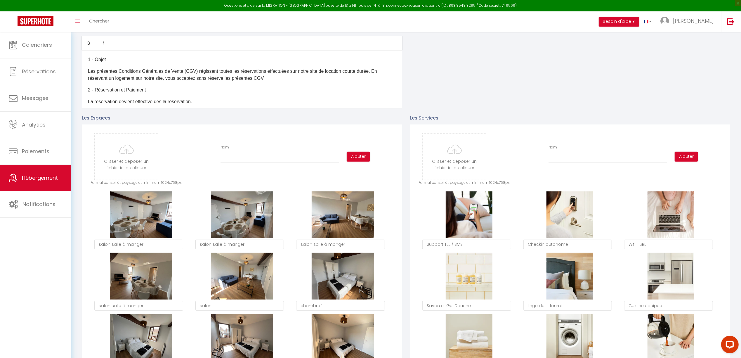
type input "C:\fakepath\arenes.jfif"
checkbox input "true"
checkbox input "false"
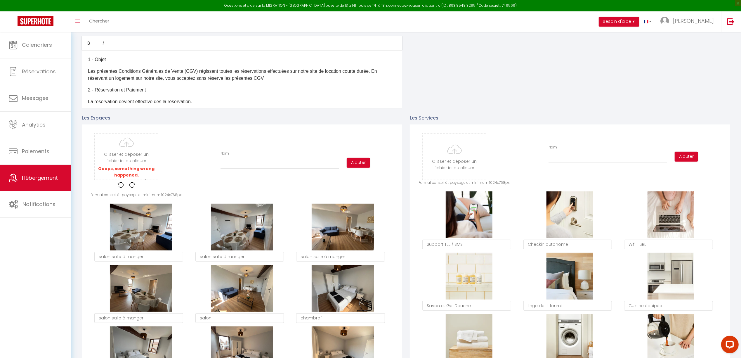
click at [119, 184] on img at bounding box center [121, 185] width 6 height 6
type input "C:\fakepath\fontaine.jfif"
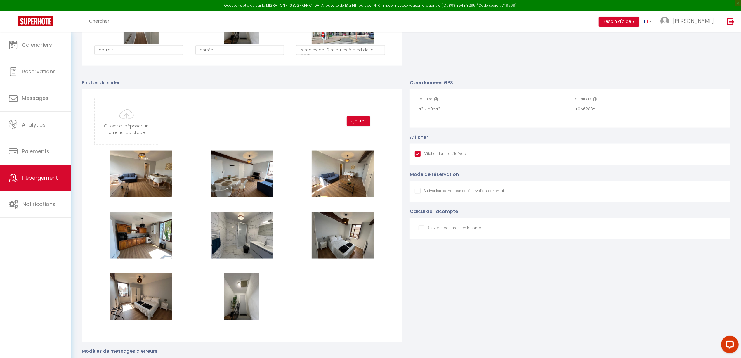
scroll to position [765, 0]
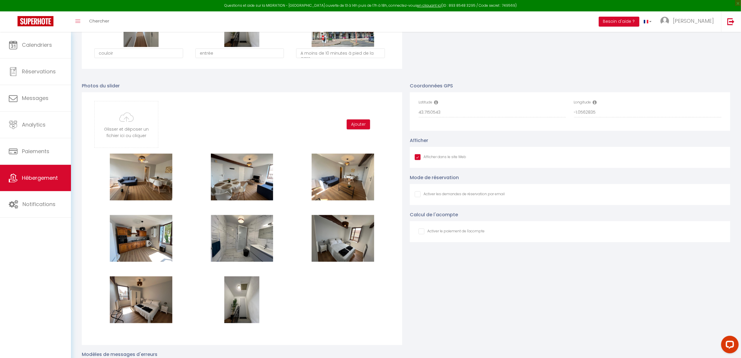
type input "C:\fakepath\arenes2.jfif"
checkbox input "true"
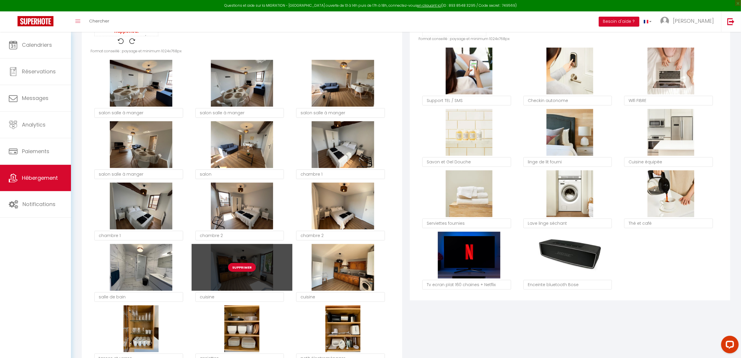
scroll to position [337, 0]
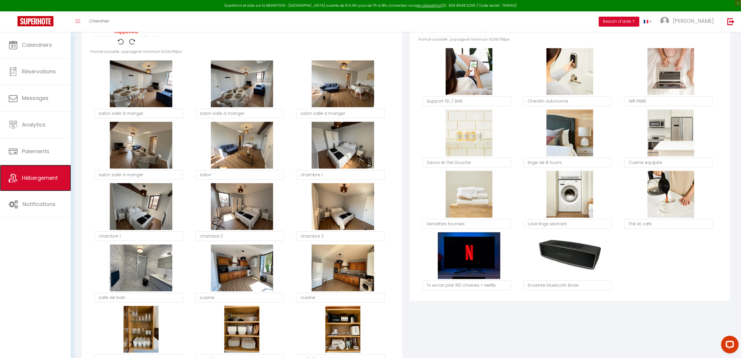
click at [38, 182] on link "Hébergement" at bounding box center [35, 178] width 71 height 26
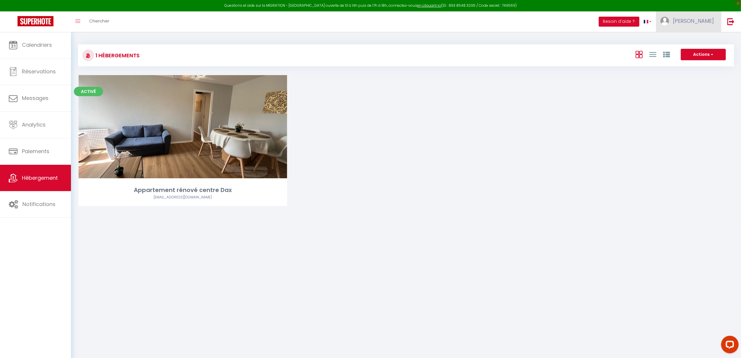
click at [696, 23] on span "[PERSON_NAME]" at bounding box center [693, 20] width 41 height 7
click at [699, 41] on link "Paramètres" at bounding box center [697, 41] width 43 height 10
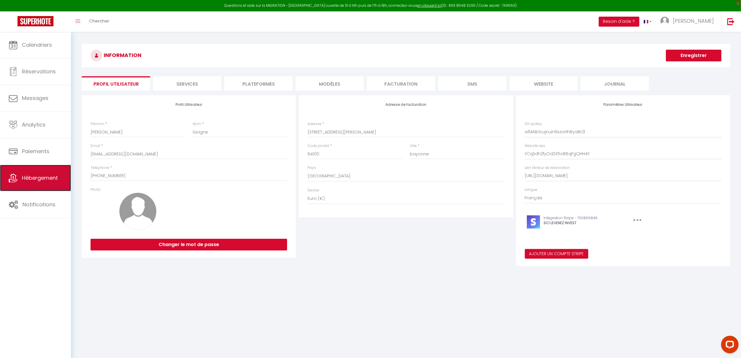
click at [46, 180] on span "Hébergement" at bounding box center [40, 177] width 36 height 7
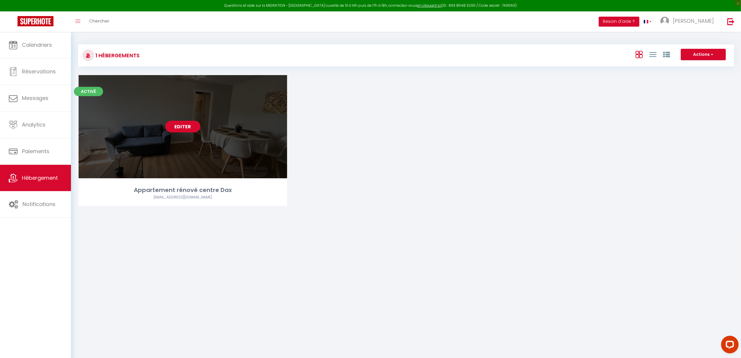
click at [183, 128] on link "Editer" at bounding box center [182, 127] width 35 height 12
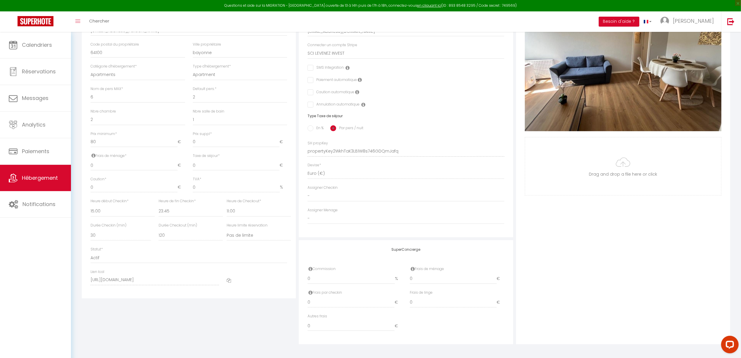
scroll to position [156, 0]
click at [109, 185] on input "0" at bounding box center [133, 186] width 87 height 11
click at [112, 187] on input "0" at bounding box center [133, 186] width 87 height 11
drag, startPoint x: 114, startPoint y: 188, endPoint x: 89, endPoint y: 187, distance: 24.3
click at [89, 187] on div "Caution * 0 €" at bounding box center [138, 186] width 102 height 22
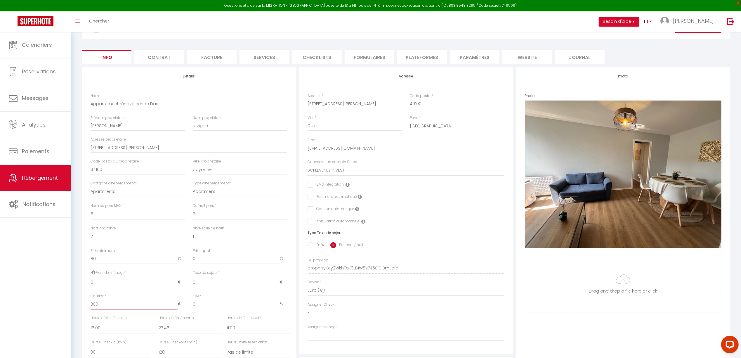
scroll to position [0, 0]
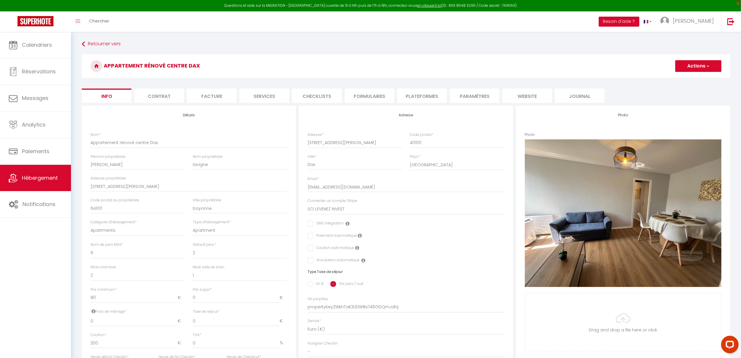
click at [703, 62] on button "Actions" at bounding box center [698, 66] width 46 height 12
click at [676, 79] on input "Enregistrer" at bounding box center [675, 79] width 22 height 6
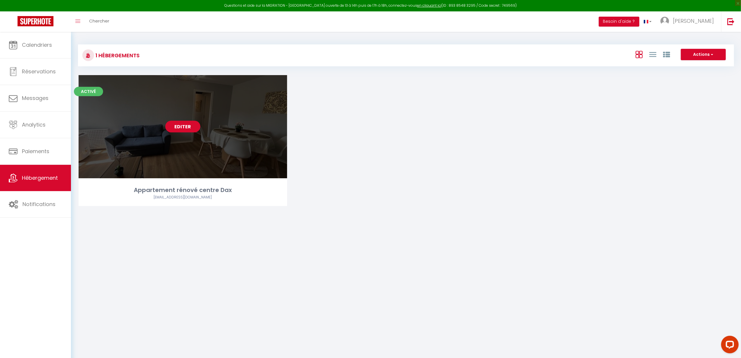
click at [175, 129] on link "Editer" at bounding box center [182, 127] width 35 height 12
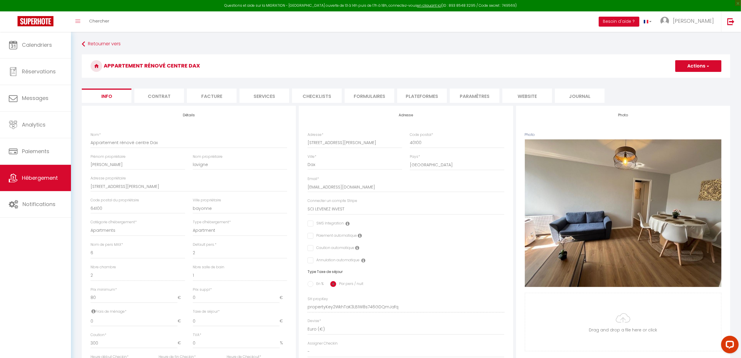
click at [476, 99] on li "Paramètres" at bounding box center [475, 95] width 50 height 14
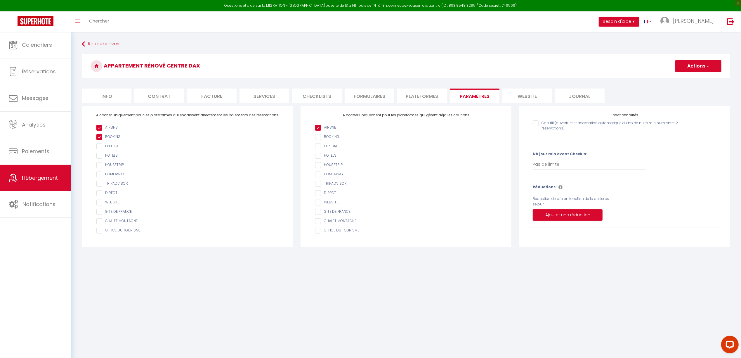
click at [527, 95] on li "website" at bounding box center [527, 95] width 50 height 14
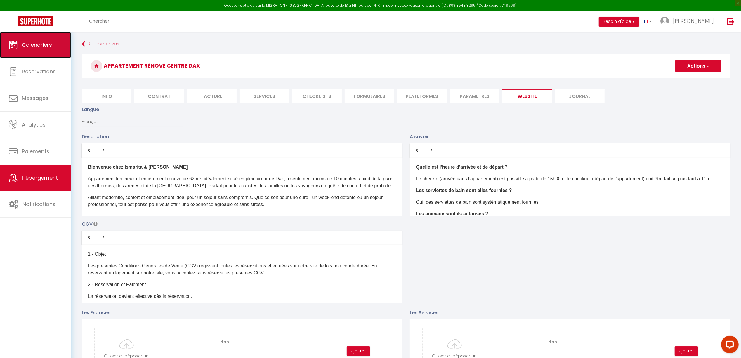
click at [39, 49] on link "Calendriers" at bounding box center [35, 45] width 71 height 26
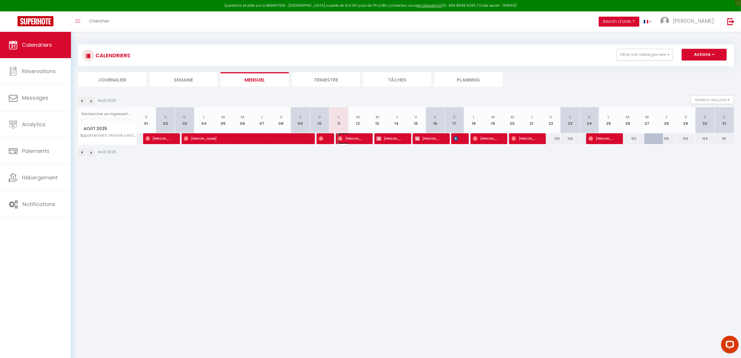
click at [352, 137] on span "Caroline Bodinier" at bounding box center [351, 138] width 26 height 11
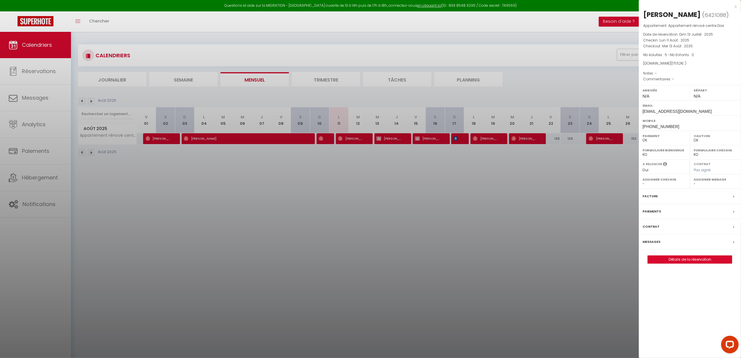
click at [733, 197] on div "Facture" at bounding box center [689, 196] width 102 height 15
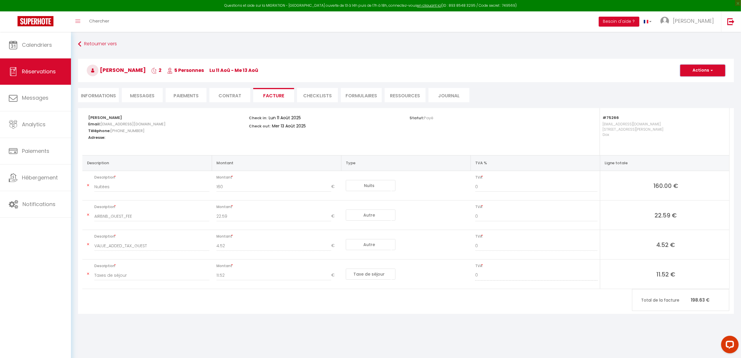
click at [698, 74] on button "Actions" at bounding box center [702, 71] width 45 height 12
click at [707, 94] on link "Aperçu et éditer" at bounding box center [697, 91] width 49 height 8
click at [702, 18] on span "[PERSON_NAME]" at bounding box center [693, 20] width 41 height 7
click at [698, 40] on link "Paramètres" at bounding box center [697, 41] width 43 height 10
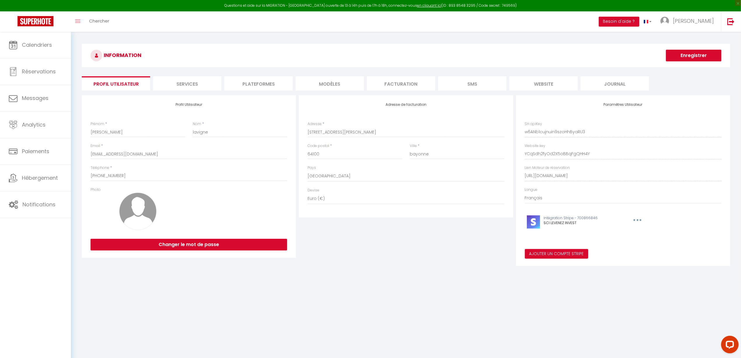
click at [404, 82] on li "Facturation" at bounding box center [401, 83] width 68 height 14
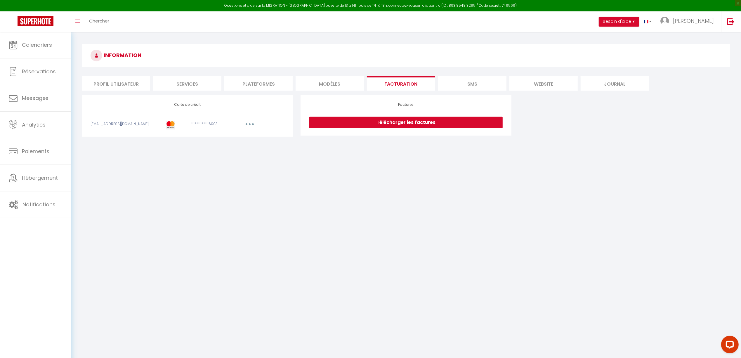
click at [400, 124] on link "Télécharger les factures" at bounding box center [405, 122] width 193 height 12
click at [30, 102] on span "Messages" at bounding box center [35, 97] width 27 height 7
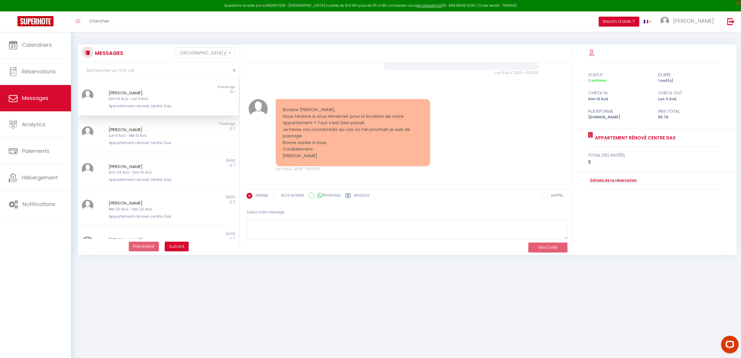
scroll to position [1345, 0]
click at [156, 137] on div "Lun 11 Aoû - Mer 13 Aoû" at bounding box center [152, 136] width 86 height 6
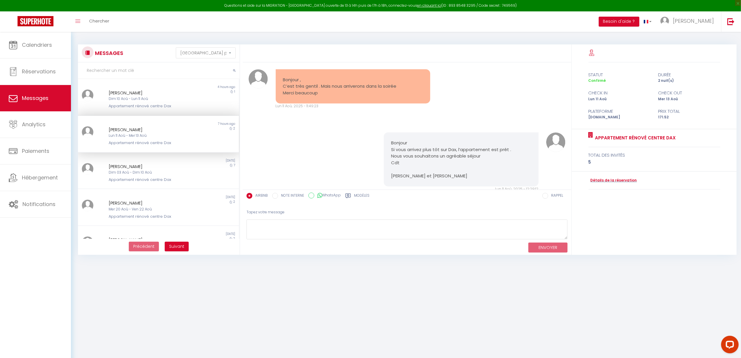
scroll to position [639, 0]
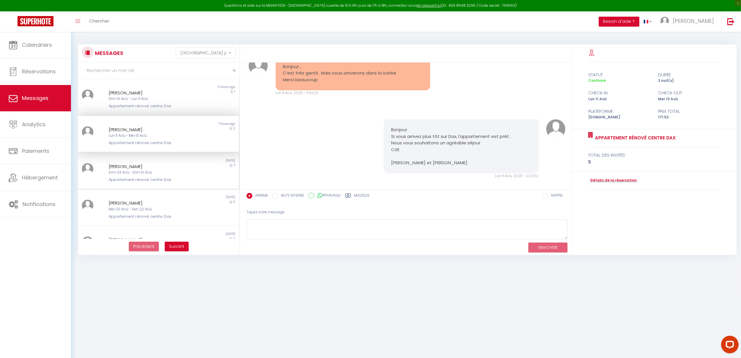
click at [141, 173] on div "Dim 03 Aoû - Dim 10 Aoû" at bounding box center [152, 173] width 86 height 6
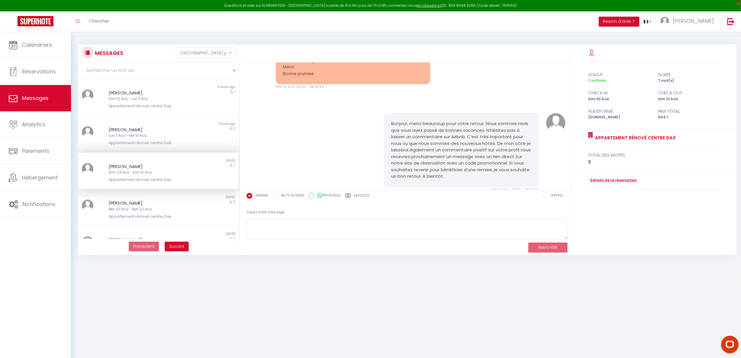
scroll to position [1636, 0]
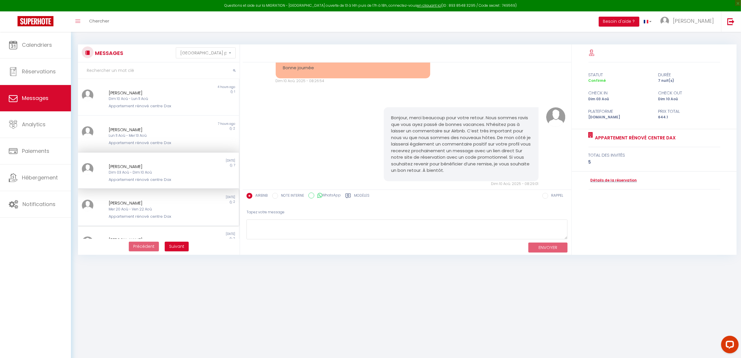
click at [171, 202] on div "Anne-Sophie Hardouin" at bounding box center [152, 202] width 86 height 7
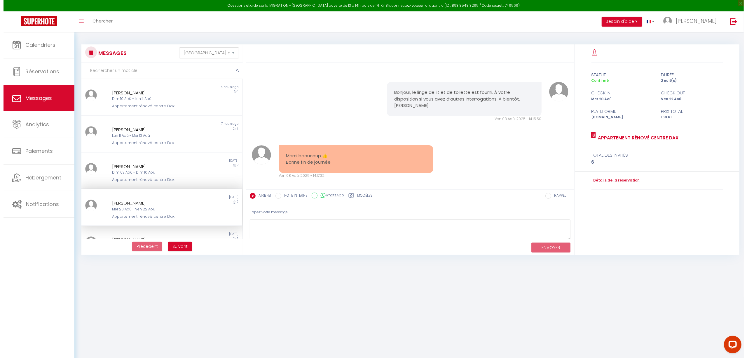
scroll to position [240, 0]
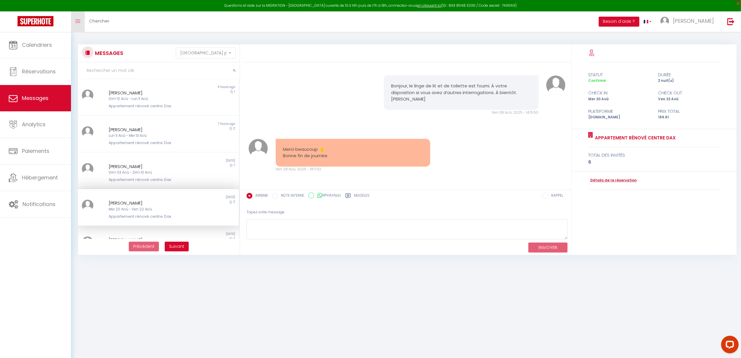
click at [81, 21] on link "Toggle menubar" at bounding box center [78, 21] width 14 height 20
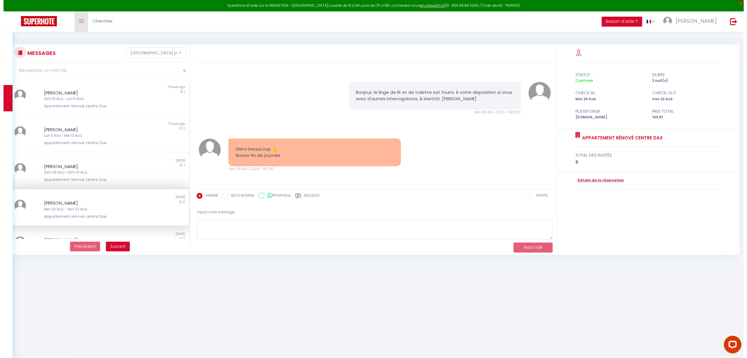
scroll to position [227, 0]
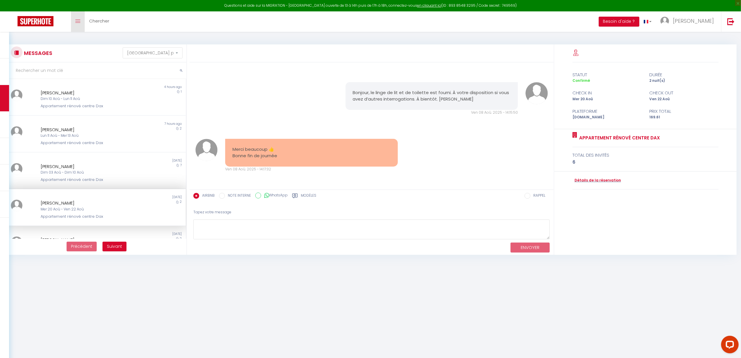
click at [79, 21] on span at bounding box center [77, 21] width 5 height 1
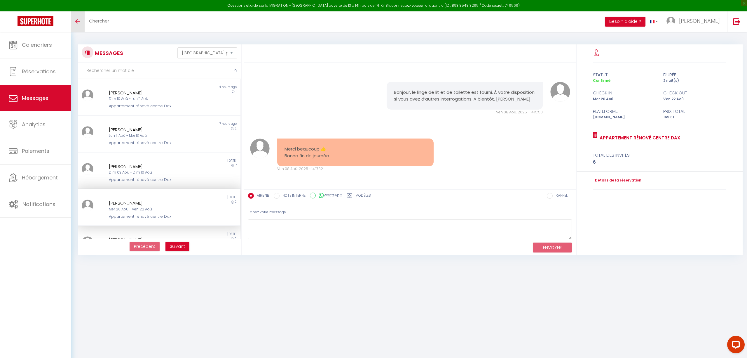
scroll to position [240, 0]
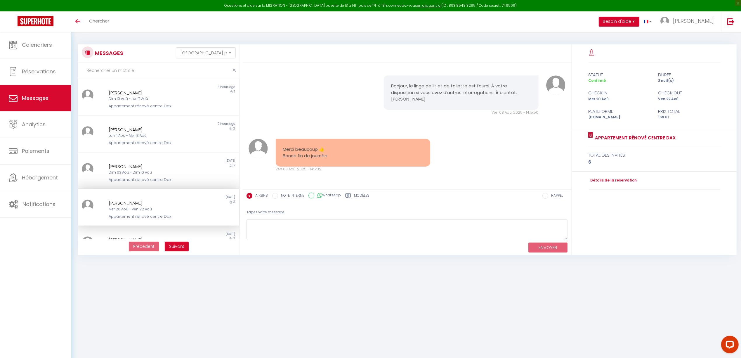
click at [639, 21] on button "Besoin d'aide ?" at bounding box center [618, 22] width 41 height 10
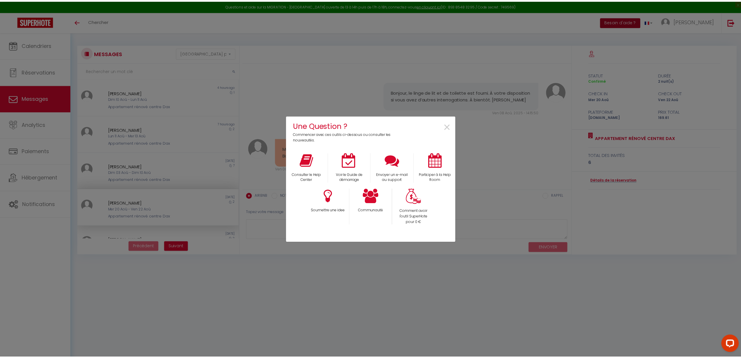
scroll to position [234, 0]
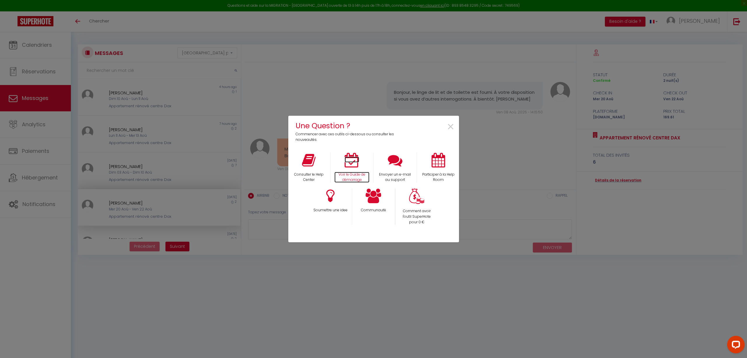
click at [356, 164] on icon at bounding box center [352, 160] width 15 height 15
click at [451, 127] on span "×" at bounding box center [451, 127] width 8 height 18
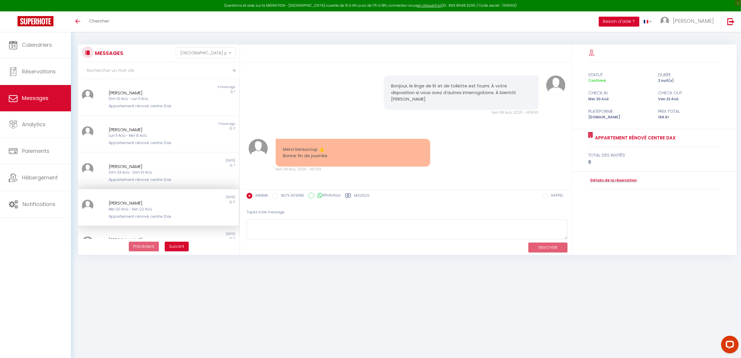
click at [639, 18] on button "Besoin d'aide ?" at bounding box center [618, 22] width 41 height 10
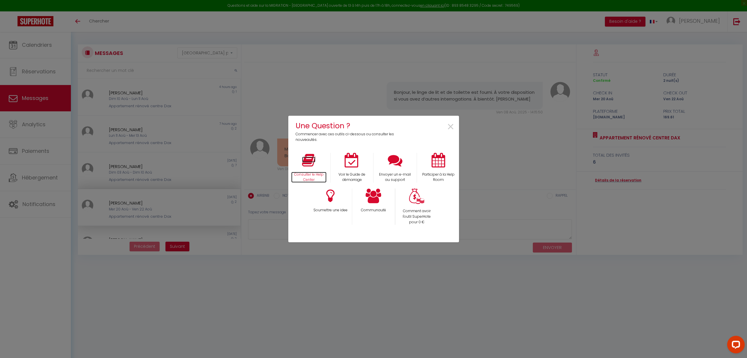
click at [303, 165] on icon at bounding box center [308, 160] width 13 height 15
click at [451, 125] on span "×" at bounding box center [451, 127] width 8 height 18
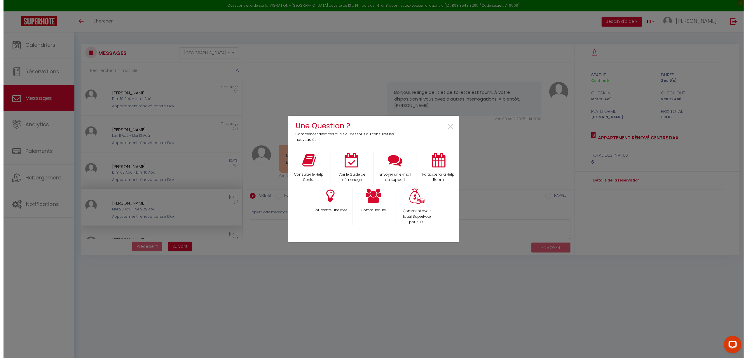
scroll to position [240, 0]
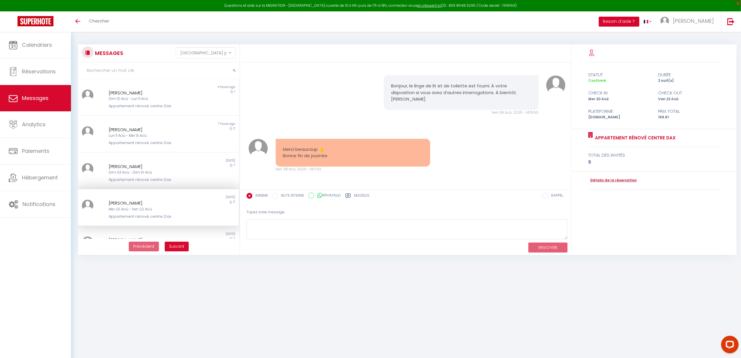
click at [636, 21] on button "Besoin d'aide ?" at bounding box center [618, 22] width 41 height 10
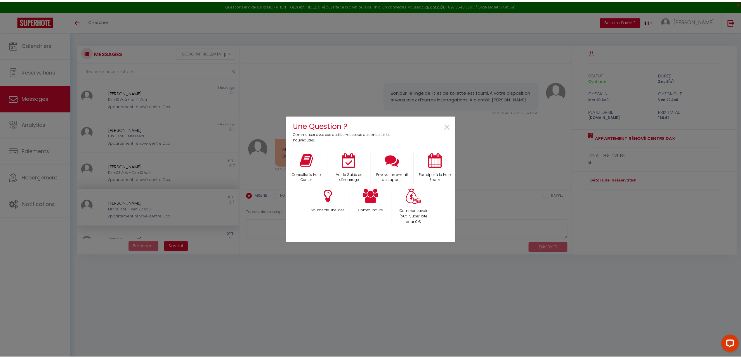
scroll to position [234, 0]
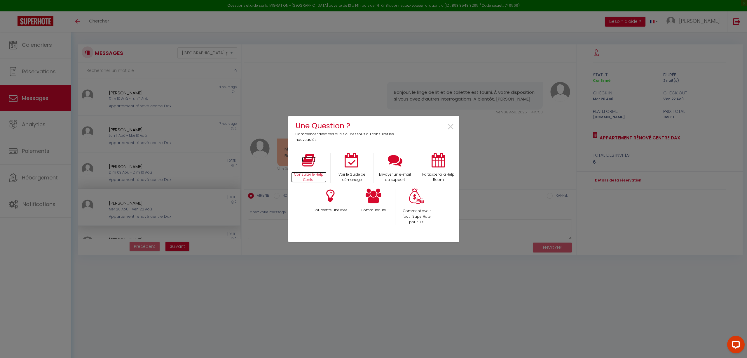
click at [306, 167] on icon at bounding box center [308, 160] width 13 height 15
click at [453, 125] on span "×" at bounding box center [451, 127] width 8 height 18
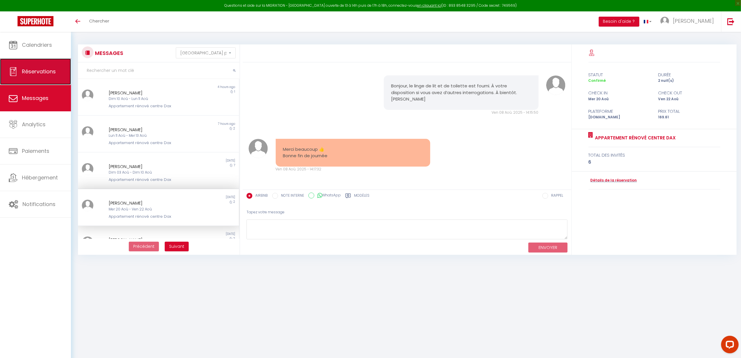
click at [53, 74] on span "Réservations" at bounding box center [39, 71] width 34 height 7
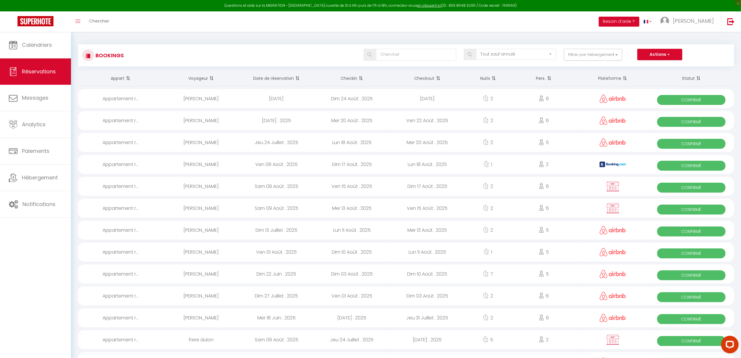
click at [214, 205] on div "PAULINE VANDENBERGHE" at bounding box center [200, 207] width 75 height 19
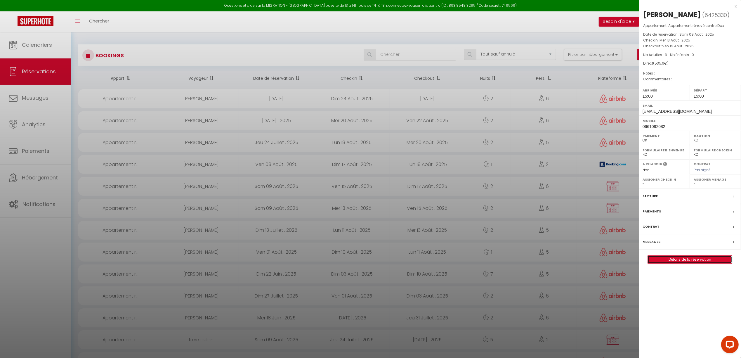
click at [674, 263] on link "Détails de la réservation" at bounding box center [689, 259] width 84 height 8
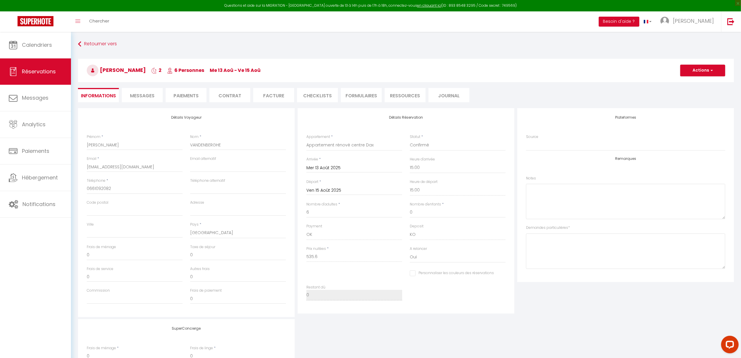
click at [145, 95] on span "Messages" at bounding box center [142, 95] width 25 height 7
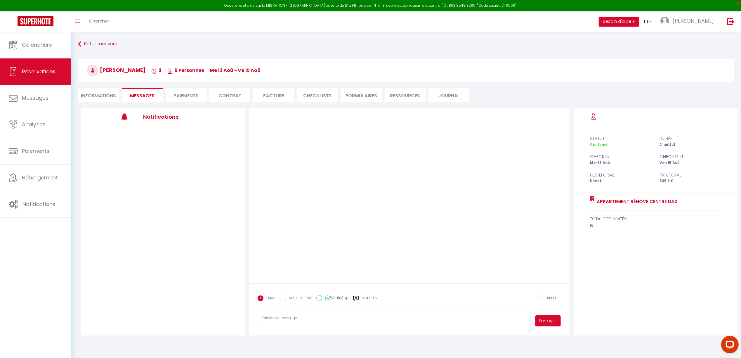
click at [102, 93] on li "Informations" at bounding box center [98, 95] width 41 height 14
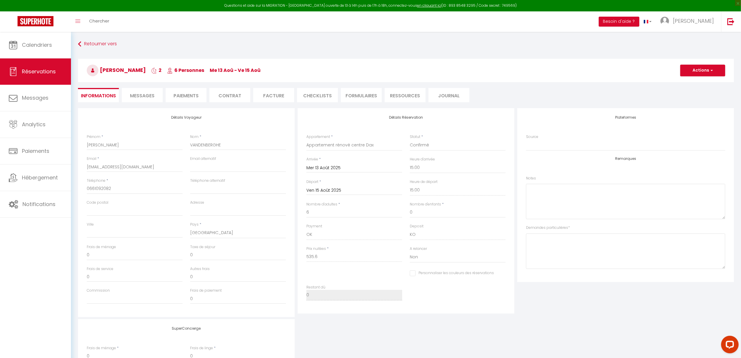
click at [145, 94] on span "Messages" at bounding box center [142, 95] width 25 height 7
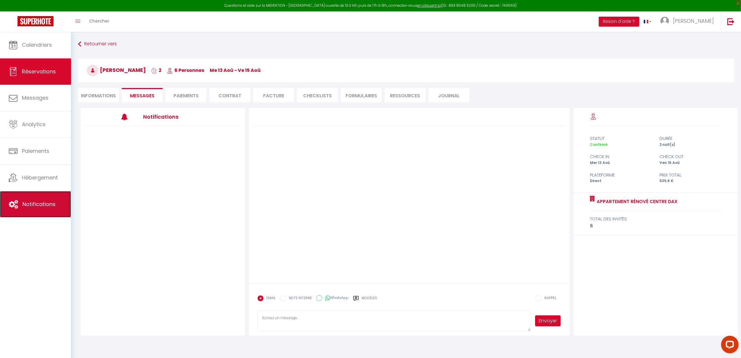
click at [20, 201] on link "Notifications" at bounding box center [35, 204] width 71 height 26
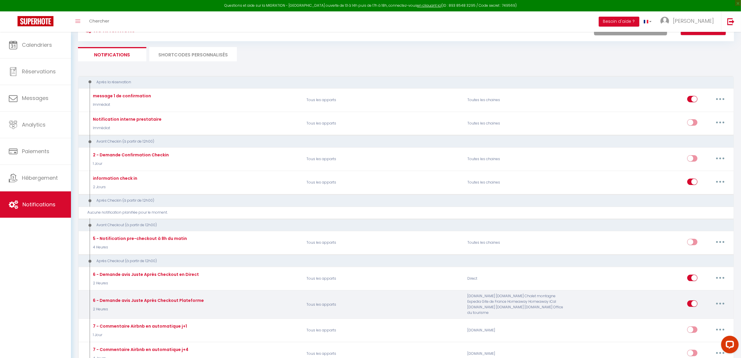
scroll to position [39, 0]
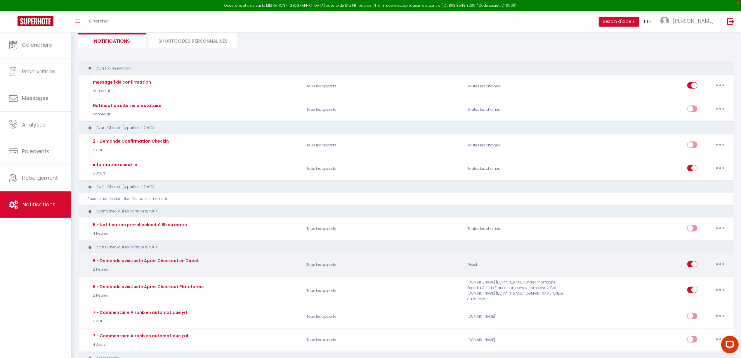
click at [720, 267] on button "button" at bounding box center [720, 263] width 16 height 9
click at [699, 275] on link "Editer" at bounding box center [704, 277] width 43 height 10
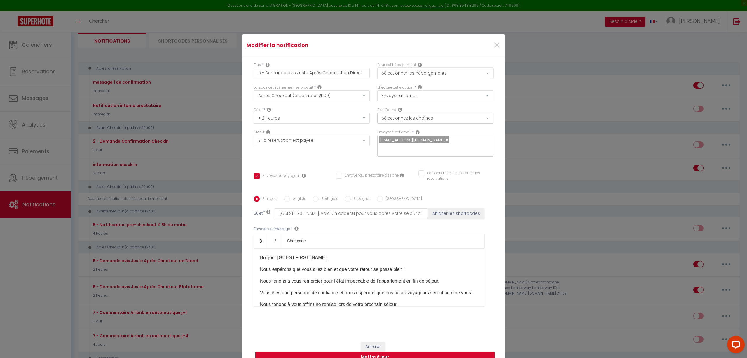
click at [397, 73] on button "Sélectionner les hébergements" at bounding box center [435, 73] width 116 height 11
click at [382, 105] on ul "Autres Appartement rénové centre Dax" at bounding box center [437, 105] width 120 height 20
click at [398, 75] on button "Sélectionner les hébergements" at bounding box center [435, 73] width 116 height 11
click at [386, 105] on input "Appartement rénové centre Dax" at bounding box center [441, 108] width 111 height 6
click at [375, 356] on button "Mettre à jour" at bounding box center [374, 356] width 239 height 11
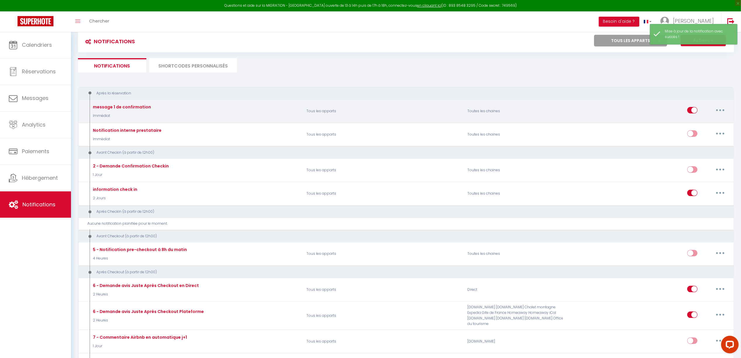
scroll to position [0, 0]
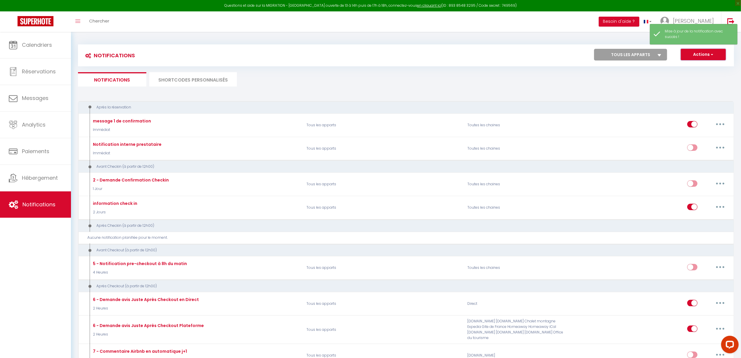
click at [703, 52] on button "Actions" at bounding box center [702, 55] width 45 height 12
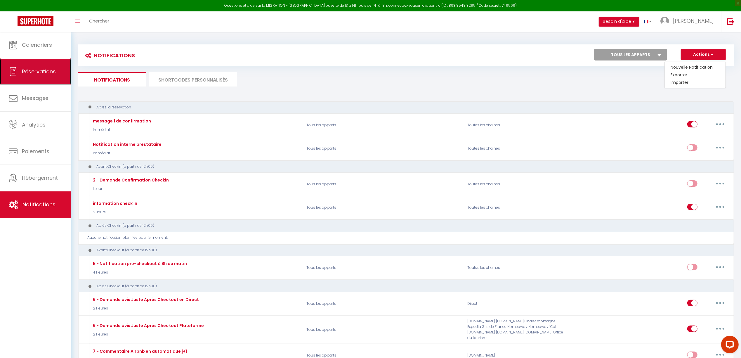
click at [25, 77] on link "Réservations" at bounding box center [35, 71] width 71 height 26
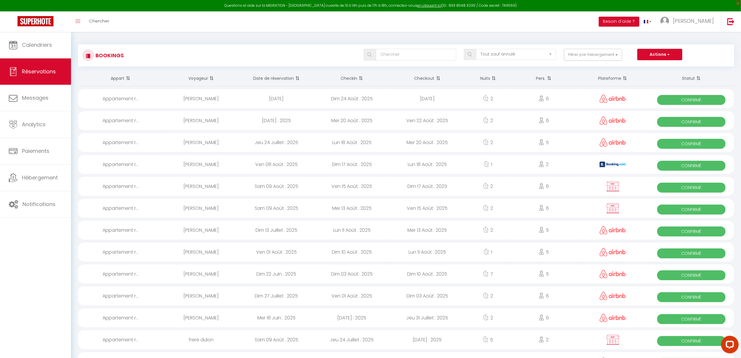
click at [208, 206] on div "PAULINE VANDENBERGHE" at bounding box center [200, 207] width 75 height 19
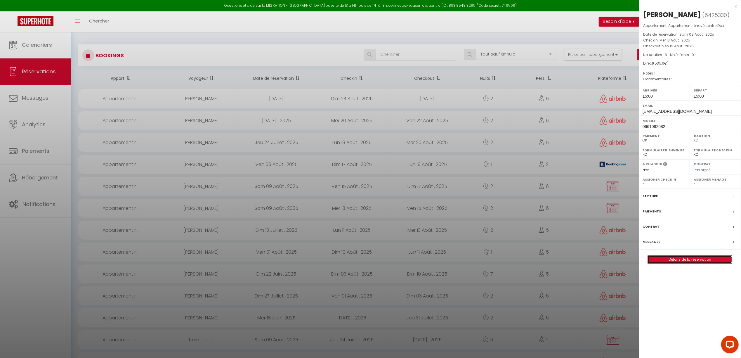
click at [672, 263] on link "Détails de la réservation" at bounding box center [689, 259] width 84 height 8
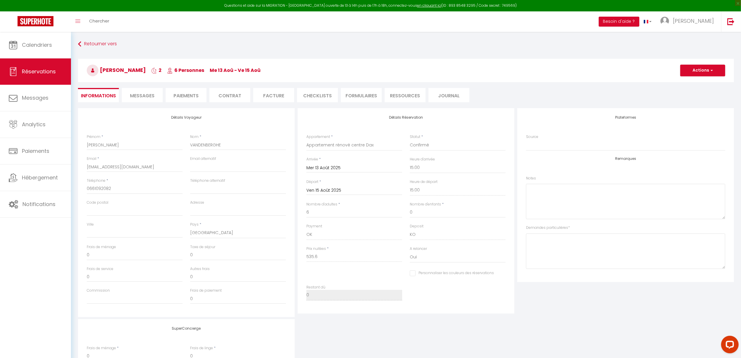
click at [148, 98] on span "Messages" at bounding box center [142, 95] width 25 height 7
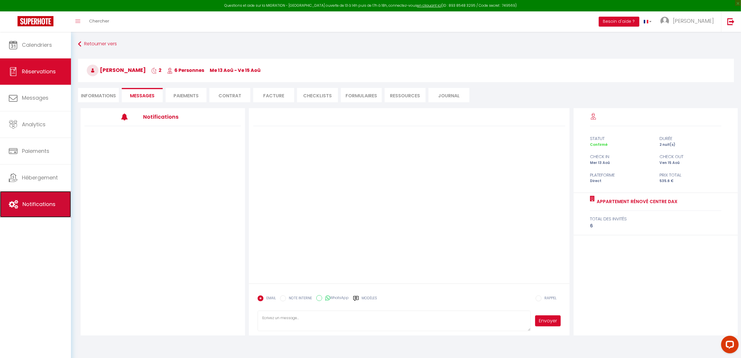
click at [42, 202] on span "Notifications" at bounding box center [38, 203] width 33 height 7
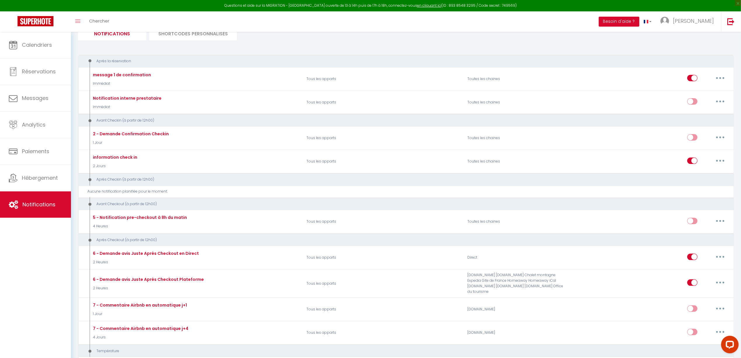
scroll to position [78, 0]
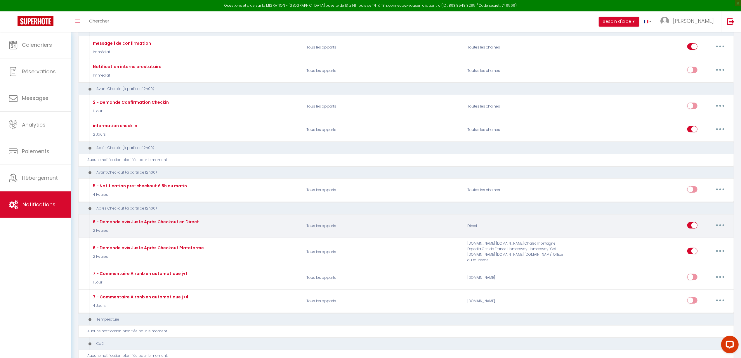
click at [693, 226] on input "checkbox" at bounding box center [692, 226] width 10 height 9
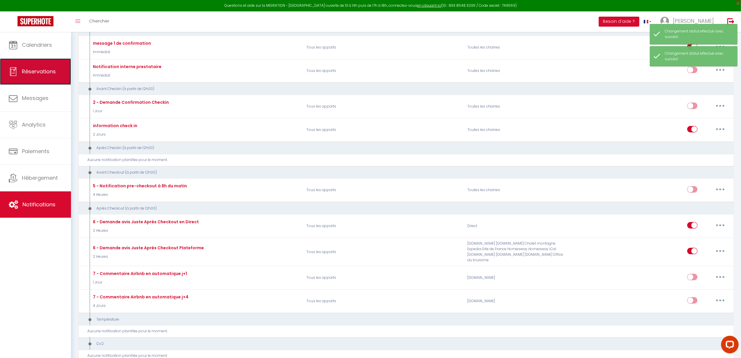
click at [45, 74] on span "Réservations" at bounding box center [39, 71] width 34 height 7
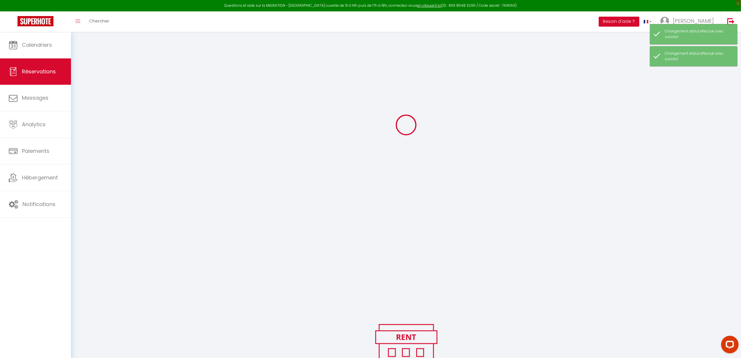
scroll to position [78, 0]
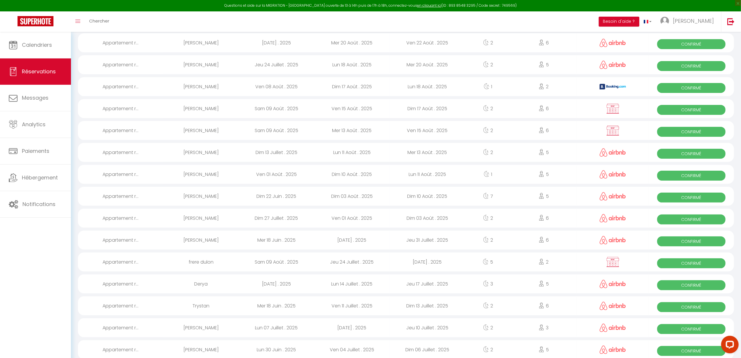
click at [213, 128] on div "PAULINE VANDENBERGHE" at bounding box center [200, 130] width 75 height 19
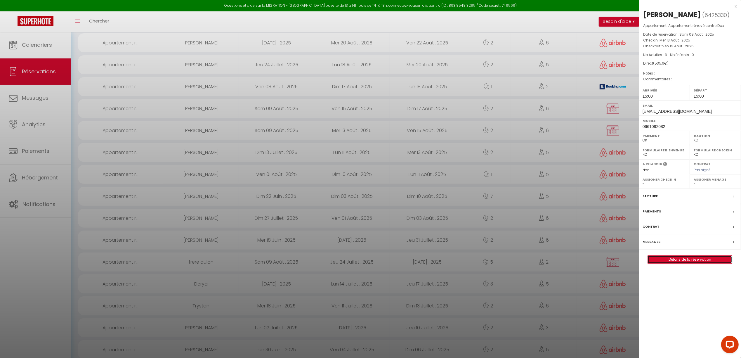
click at [695, 263] on link "Détails de la réservation" at bounding box center [689, 259] width 84 height 8
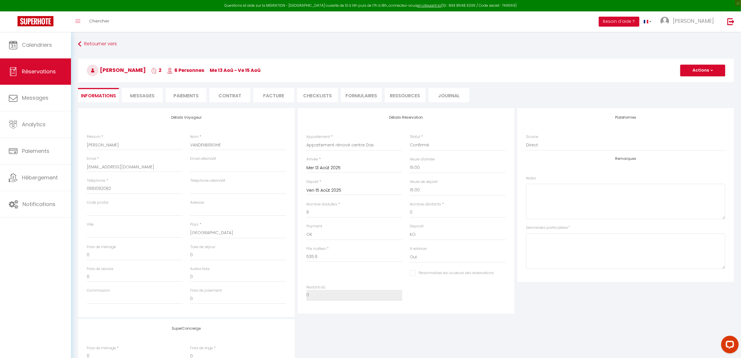
click at [142, 95] on span "Messages" at bounding box center [142, 95] width 25 height 7
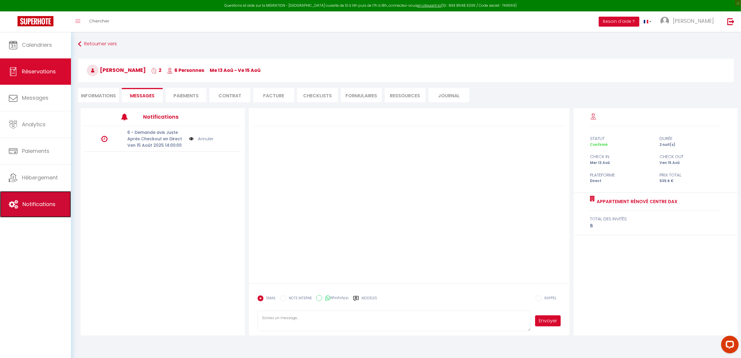
click at [43, 195] on link "Notifications" at bounding box center [35, 204] width 71 height 26
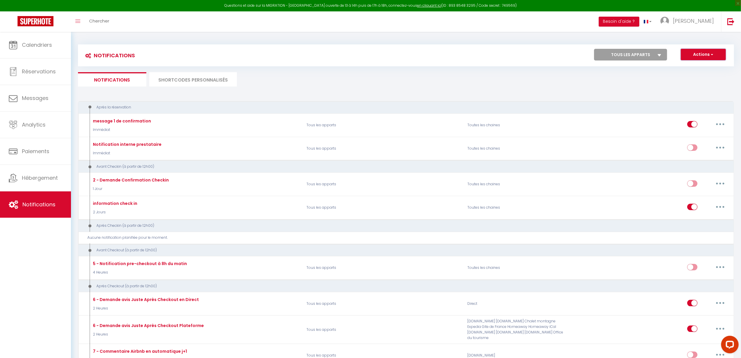
click at [717, 52] on button "Actions" at bounding box center [702, 55] width 45 height 12
click at [691, 67] on link "Nouvelle Notification" at bounding box center [694, 67] width 61 height 8
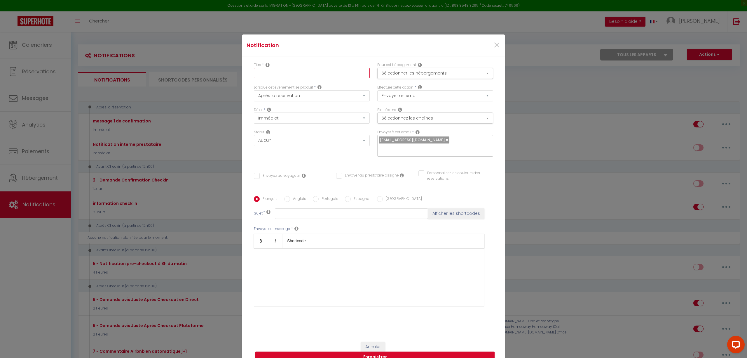
click at [283, 72] on input "text" at bounding box center [312, 73] width 116 height 11
click at [391, 73] on button "Sélectionner les hébergements" at bounding box center [435, 73] width 116 height 11
click at [387, 106] on input "Appartement rénové centre Dax" at bounding box center [441, 108] width 111 height 6
click at [325, 98] on select "Après la réservation Avant Checkin (à partir de 12h00) Après Checkin (à partir …" at bounding box center [312, 95] width 116 height 11
click at [254, 90] on select "Après la réservation Avant Checkin (à partir de 12h00) Après Checkin (à partir …" at bounding box center [312, 95] width 116 height 11
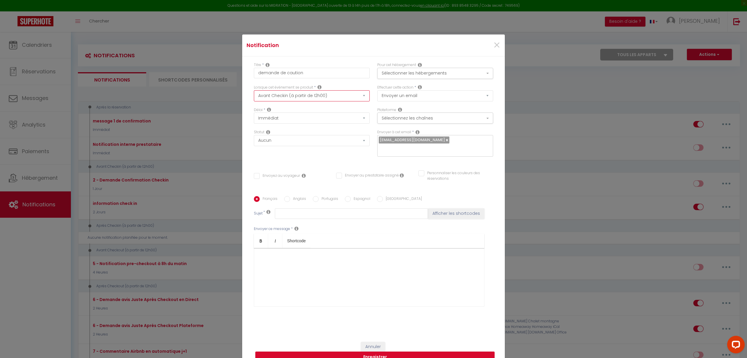
click at [305, 98] on select "Après la réservation Avant Checkin (à partir de 12h00) Après Checkin (à partir …" at bounding box center [312, 95] width 116 height 11
click at [254, 90] on select "Après la réservation Avant Checkin (à partir de 12h00) Après Checkin (à partir …" at bounding box center [312, 95] width 116 height 11
click at [291, 117] on select "Immédiat - 10 Minutes - 1 Heure - 2 Heures - 3 Heures - 4 Heures - 5 Heures - 6…" at bounding box center [312, 117] width 116 height 11
click at [254, 112] on select "Immédiat - 10 Minutes - 1 Heure - 2 Heures - 3 Heures - 4 Heures - 5 Heures - 6…" at bounding box center [312, 117] width 116 height 11
click at [303, 138] on select "Aucun Si la réservation est payée Si réservation non payée Si la caution a été …" at bounding box center [312, 140] width 116 height 11
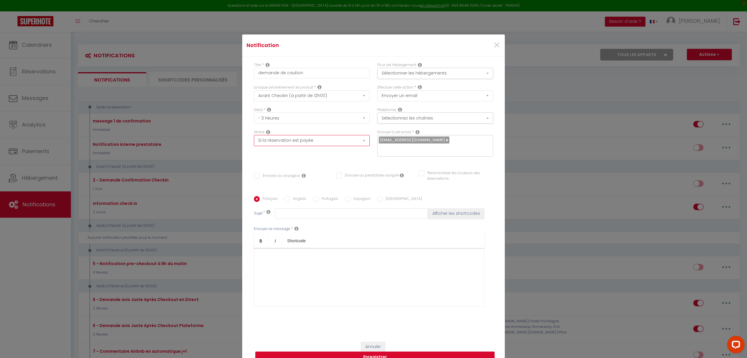
click at [254, 135] on select "Aucun Si la réservation est payée Si réservation non payée Si la caution a été …" at bounding box center [312, 140] width 116 height 11
click at [411, 118] on button "Sélectionnez les chaînes" at bounding box center [435, 117] width 116 height 11
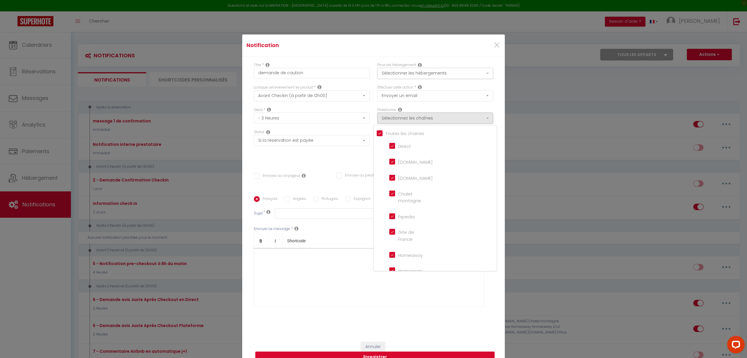
click at [377, 131] on input "Tous les apparts" at bounding box center [437, 133] width 120 height 6
click at [389, 176] on input "Booking.com" at bounding box center [405, 177] width 33 height 6
click at [389, 260] on input "Website" at bounding box center [405, 263] width 33 height 6
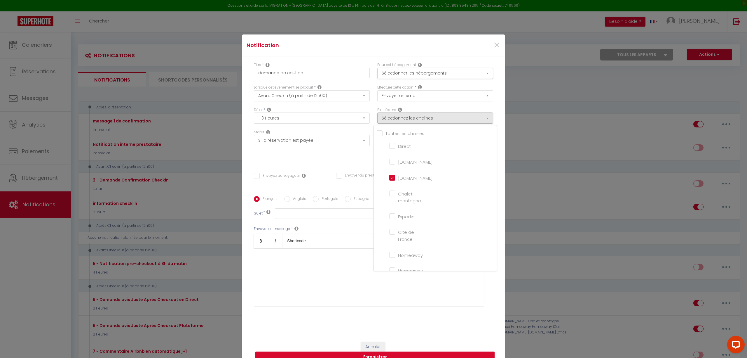
click at [389, 144] on input "Direct" at bounding box center [405, 145] width 33 height 6
click at [360, 298] on div at bounding box center [369, 277] width 231 height 58
click at [254, 174] on input "Envoyez au voyageur" at bounding box center [277, 176] width 46 height 6
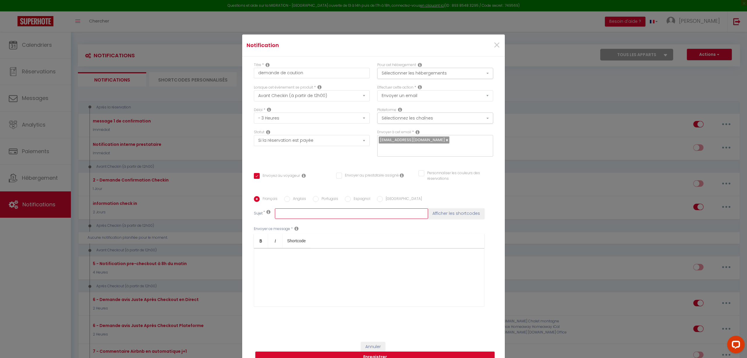
click at [290, 214] on input "text" at bounding box center [351, 213] width 153 height 11
click at [313, 267] on div at bounding box center [369, 277] width 231 height 58
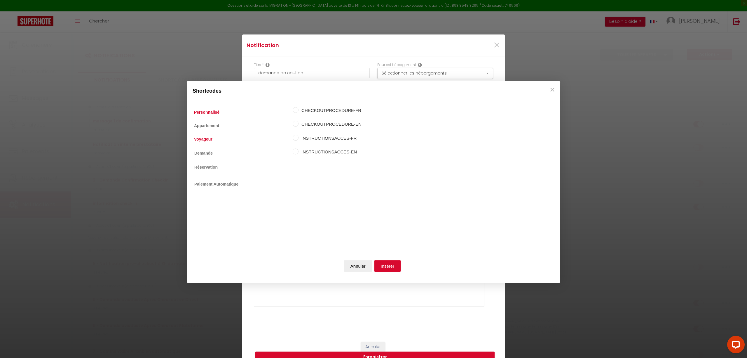
click at [201, 139] on link "Voyageur" at bounding box center [203, 139] width 24 height 11
click at [297, 109] on input "Nom du voyageur" at bounding box center [296, 110] width 6 height 6
click at [296, 124] on input "Prénom du voyageur" at bounding box center [296, 124] width 6 height 6
click at [385, 263] on button "Insérer" at bounding box center [388, 266] width 27 height 12
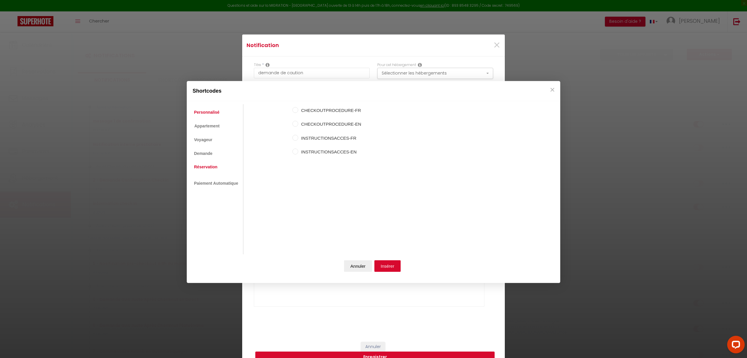
click at [207, 167] on link "Réservation" at bounding box center [205, 166] width 29 height 11
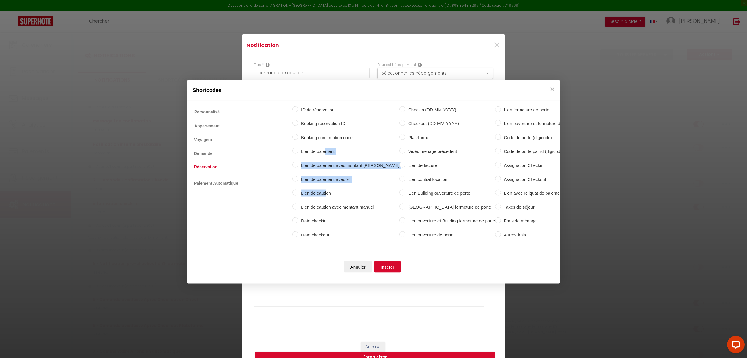
drag, startPoint x: 325, startPoint y: 146, endPoint x: 326, endPoint y: 186, distance: 40.0
click at [326, 186] on div "ID de réservation Booking reservation ID Booking confirmation code Lien de paie…" at bounding box center [403, 172] width 223 height 139
click at [319, 189] on label "Lien de caution" at bounding box center [348, 192] width 101 height 7
click at [298, 189] on input "Lien de caution" at bounding box center [295, 192] width 6 height 6
click at [387, 263] on button "Insérer" at bounding box center [388, 267] width 27 height 12
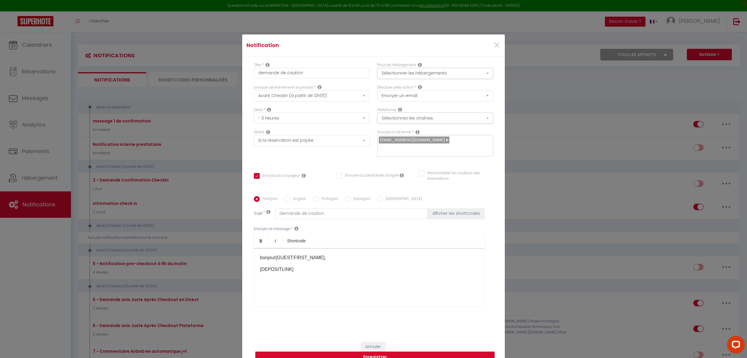
scroll to position [44, 0]
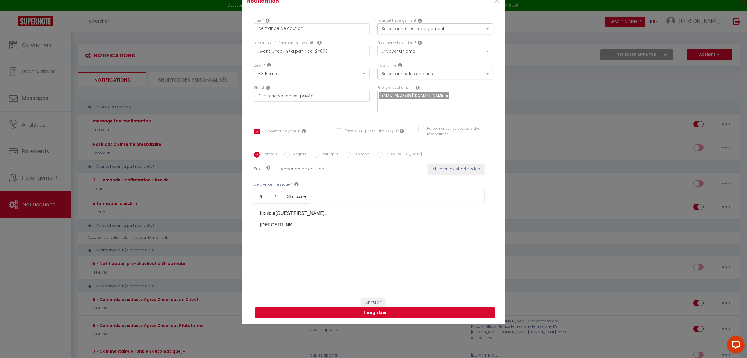
click at [376, 313] on button "Enregistrer" at bounding box center [374, 312] width 239 height 11
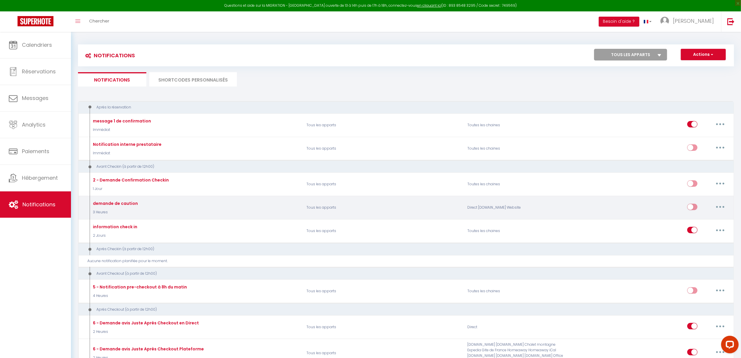
click at [724, 209] on button "button" at bounding box center [720, 206] width 16 height 9
click at [687, 217] on link "Editer" at bounding box center [704, 220] width 43 height 10
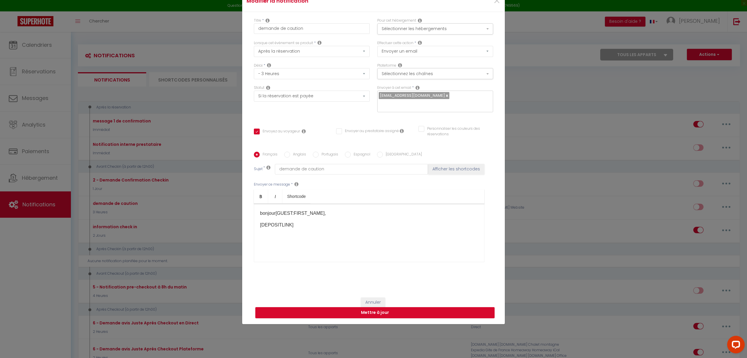
click at [348, 212] on p "bonjour[GUEST:FIRST_NAME]," at bounding box center [369, 213] width 218 height 7
click at [278, 237] on p "Afin de valider votre réservation, je vous remercie de" at bounding box center [369, 236] width 218 height 7
click at [384, 236] on p "Afin de finaliser votre réservation, je vous remercie de" at bounding box center [369, 236] width 218 height 7
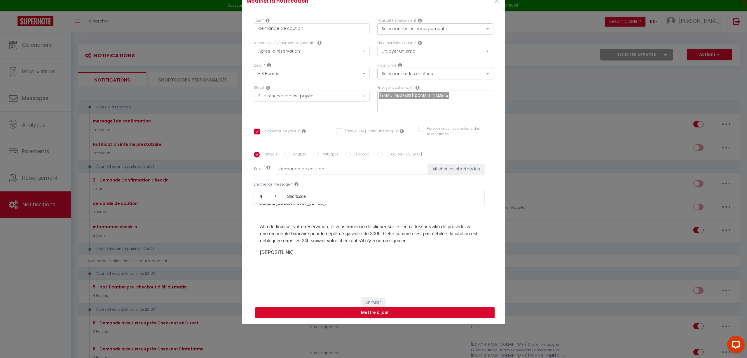
scroll to position [16, 0]
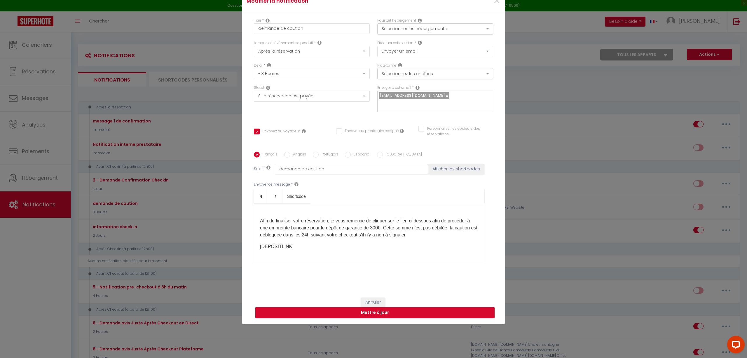
click at [377, 257] on div "bonjour[GUEST:FIRST_NAME], Afin de finaliser votre réservation, je vous remerci…" at bounding box center [369, 232] width 231 height 58
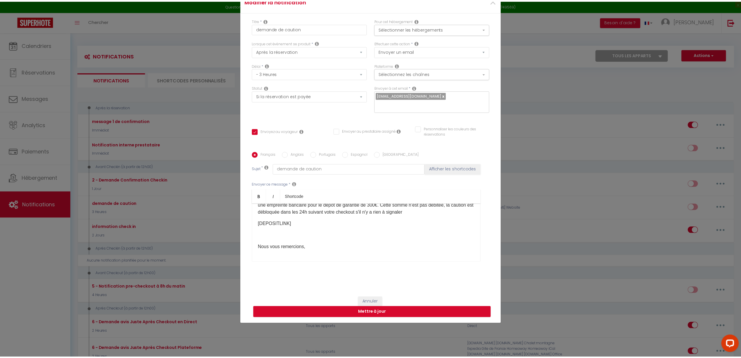
scroll to position [50, 0]
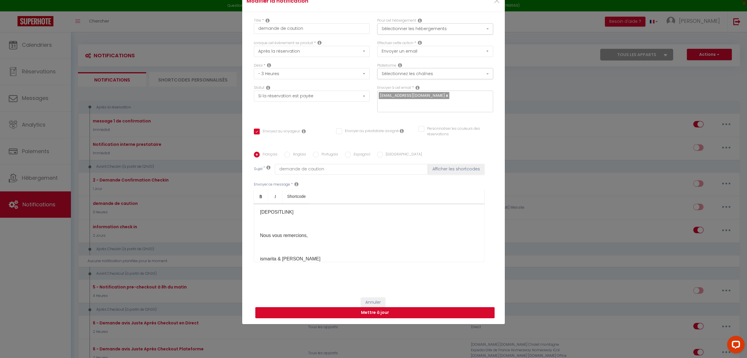
click at [358, 311] on button "Mettre à jour" at bounding box center [374, 312] width 239 height 11
